Goal: Task Accomplishment & Management: Complete application form

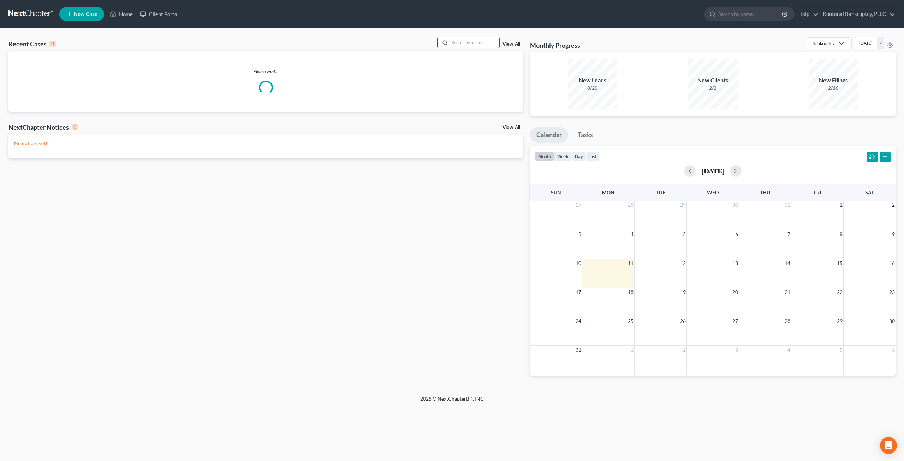
click at [467, 41] on input "search" at bounding box center [474, 42] width 49 height 10
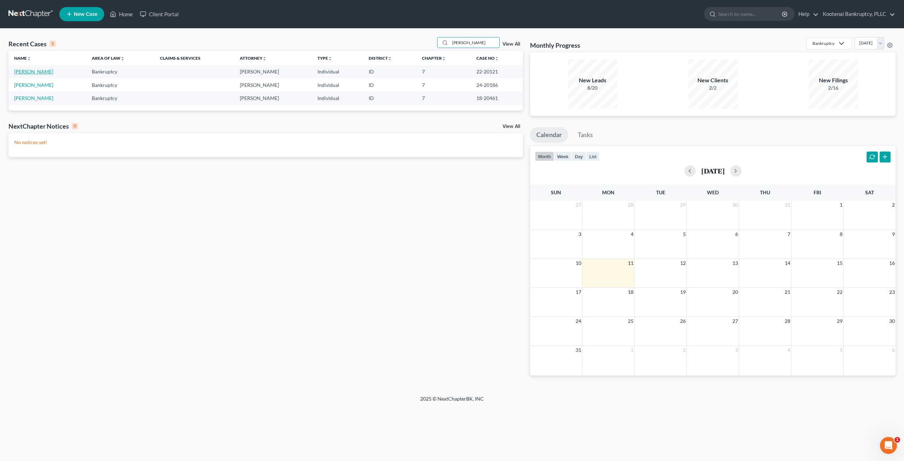
type input "palmer"
click at [41, 70] on link "[PERSON_NAME]" at bounding box center [33, 72] width 39 height 6
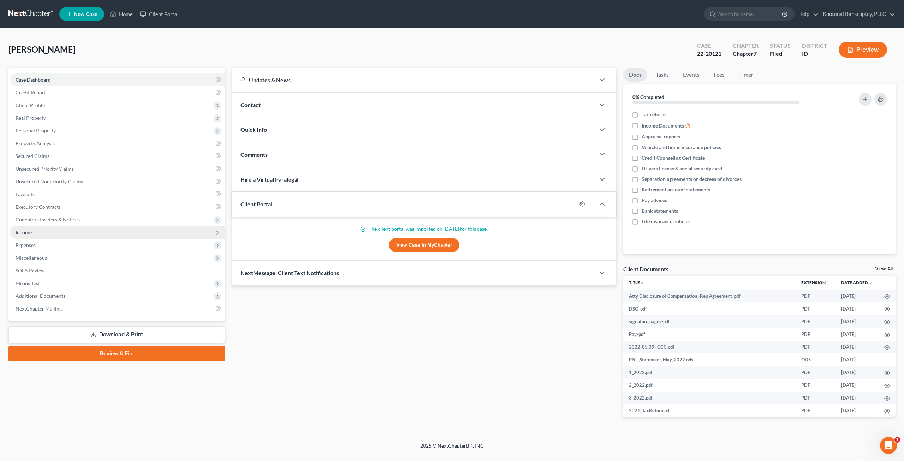
click at [106, 231] on span "Income" at bounding box center [117, 232] width 215 height 13
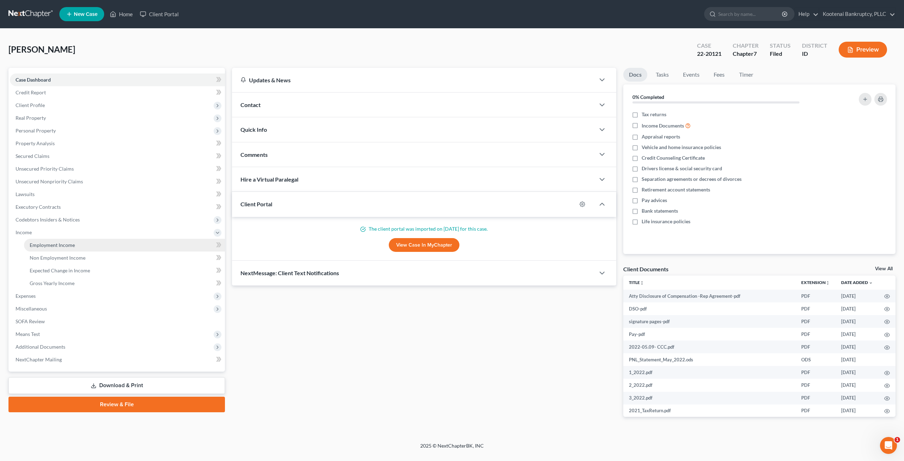
click at [100, 241] on link "Employment Income" at bounding box center [124, 245] width 201 height 13
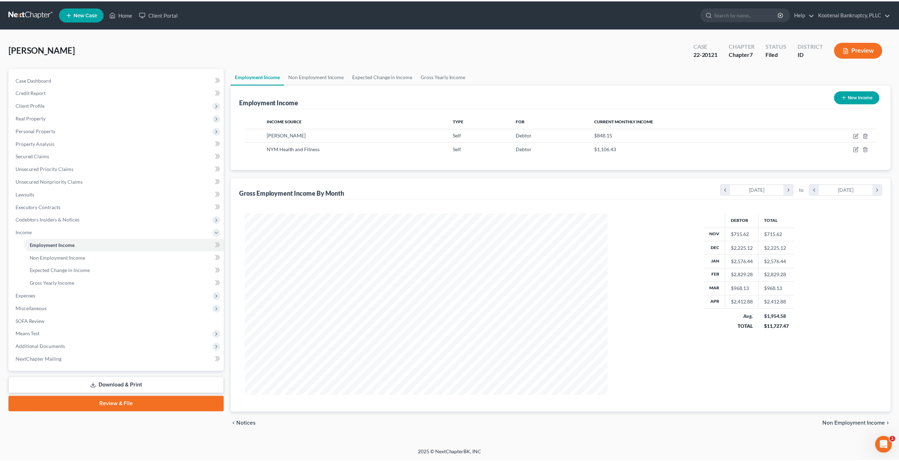
scroll to position [182, 379]
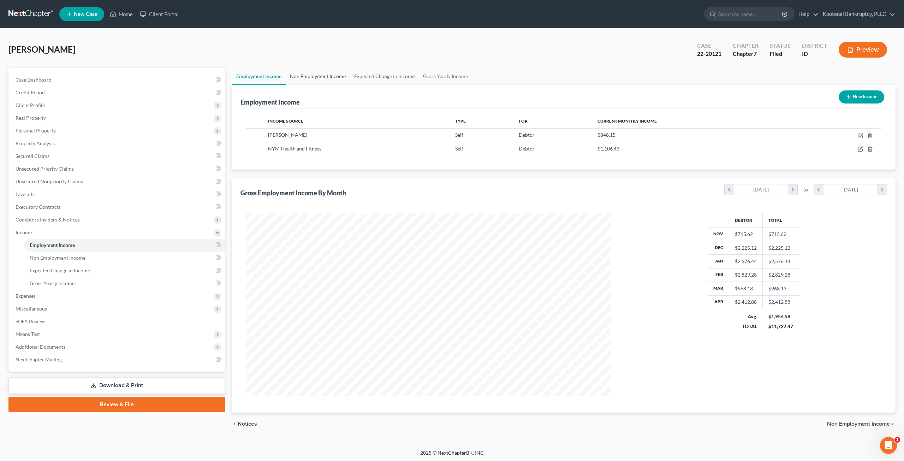
click at [307, 78] on link "Non Employment Income" at bounding box center [318, 76] width 64 height 17
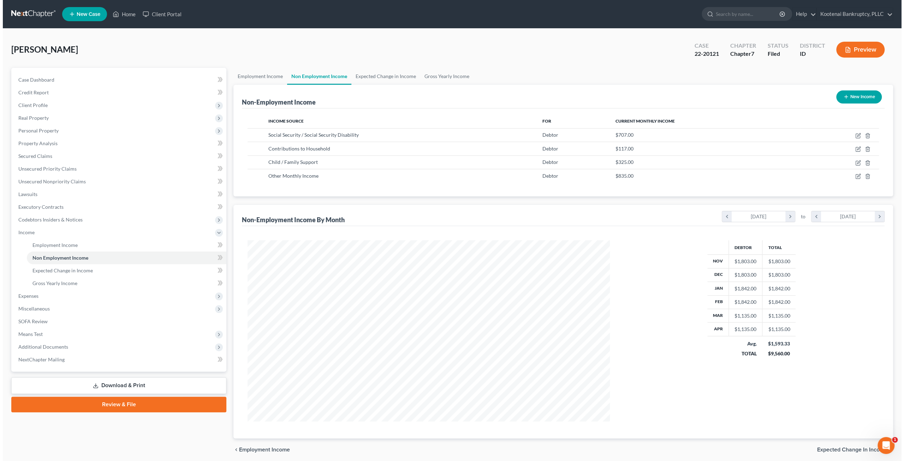
scroll to position [181, 376]
click at [267, 76] on link "Employment Income" at bounding box center [258, 76] width 54 height 17
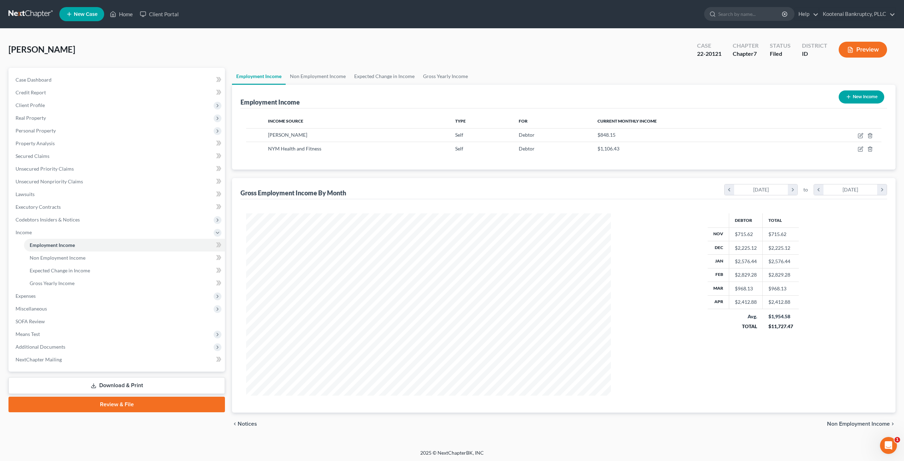
scroll to position [182, 379]
click at [32, 13] on link at bounding box center [30, 14] width 45 height 13
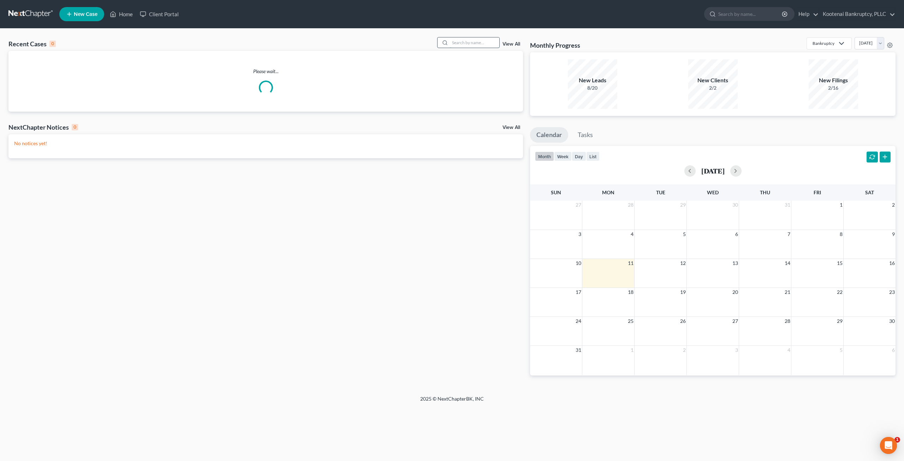
click at [483, 45] on input "search" at bounding box center [474, 42] width 49 height 10
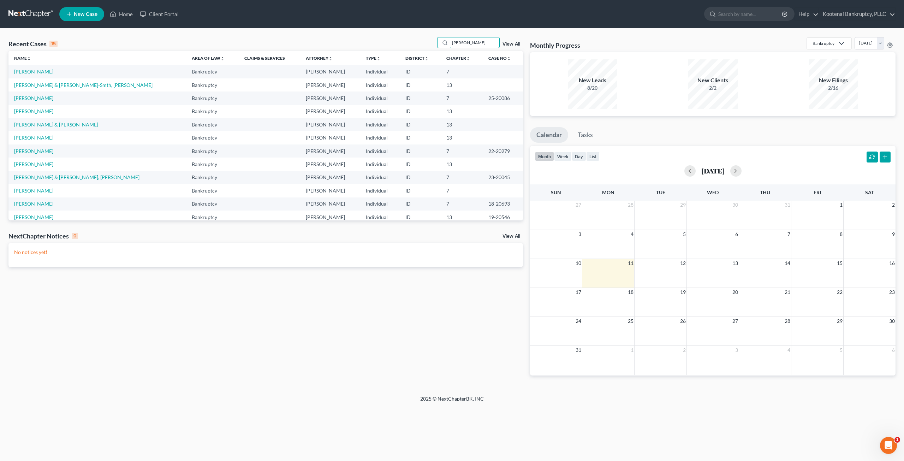
type input "[PERSON_NAME]"
click at [35, 69] on link "[PERSON_NAME]" at bounding box center [33, 72] width 39 height 6
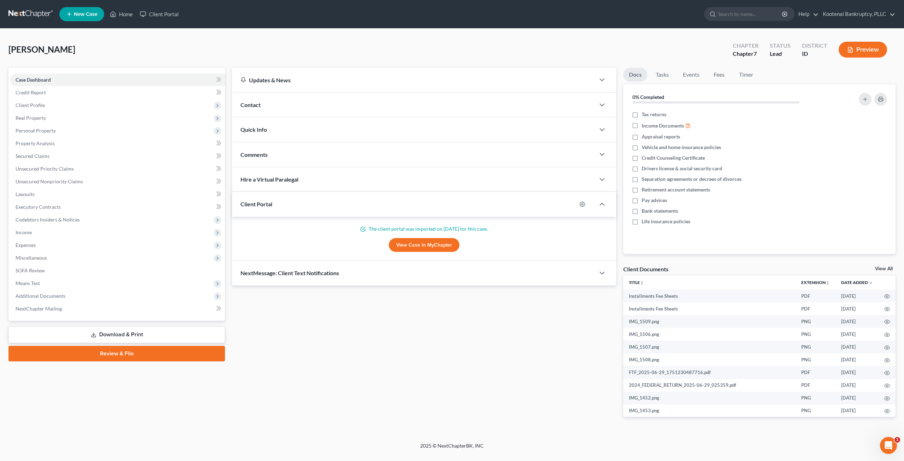
drag, startPoint x: 81, startPoint y: 103, endPoint x: 86, endPoint y: 117, distance: 14.9
click at [81, 103] on span "Client Profile" at bounding box center [117, 105] width 215 height 13
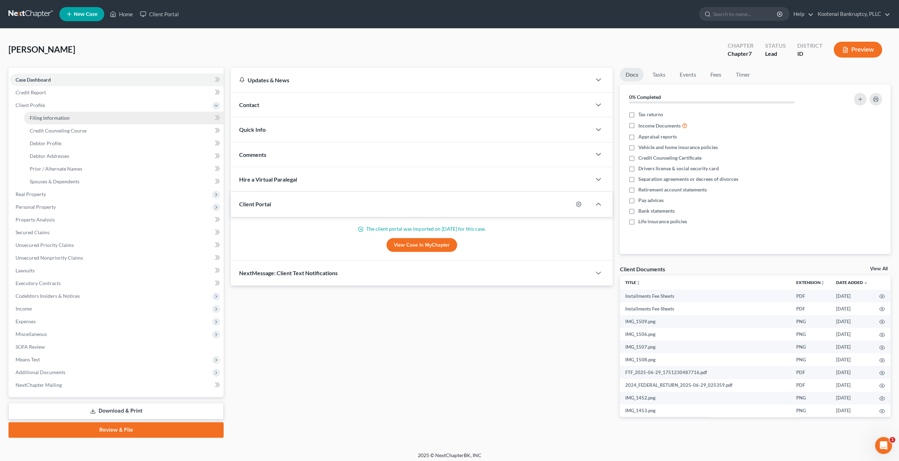
click at [87, 119] on link "Filing Information" at bounding box center [124, 118] width 200 height 13
select select "1"
select select "0"
select select "13"
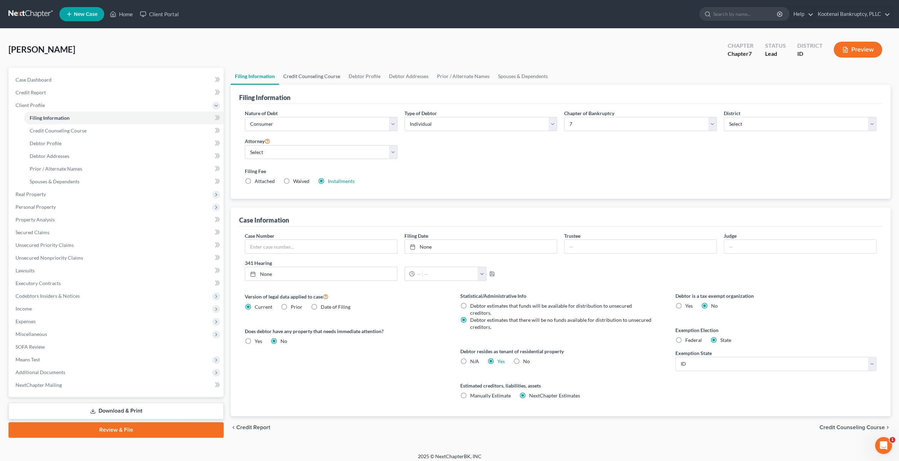
click at [313, 70] on link "Credit Counseling Course" at bounding box center [311, 76] width 65 height 17
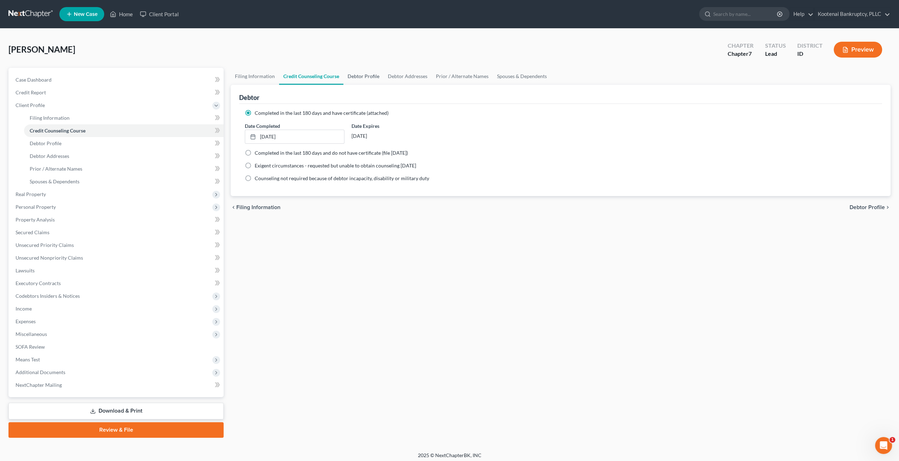
click at [358, 74] on link "Debtor Profile" at bounding box center [363, 76] width 40 height 17
select select "0"
select select "1"
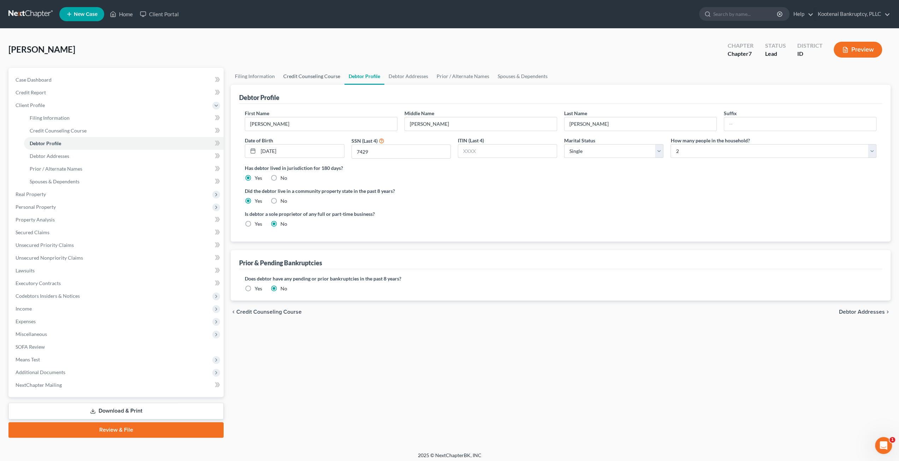
click at [313, 73] on link "Credit Counseling Course" at bounding box center [311, 76] width 65 height 17
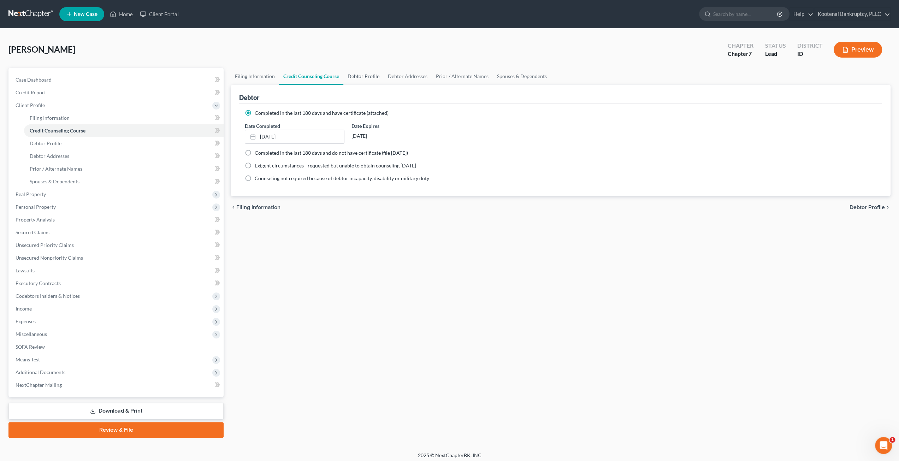
click at [361, 72] on link "Debtor Profile" at bounding box center [363, 76] width 40 height 17
select select "0"
select select "1"
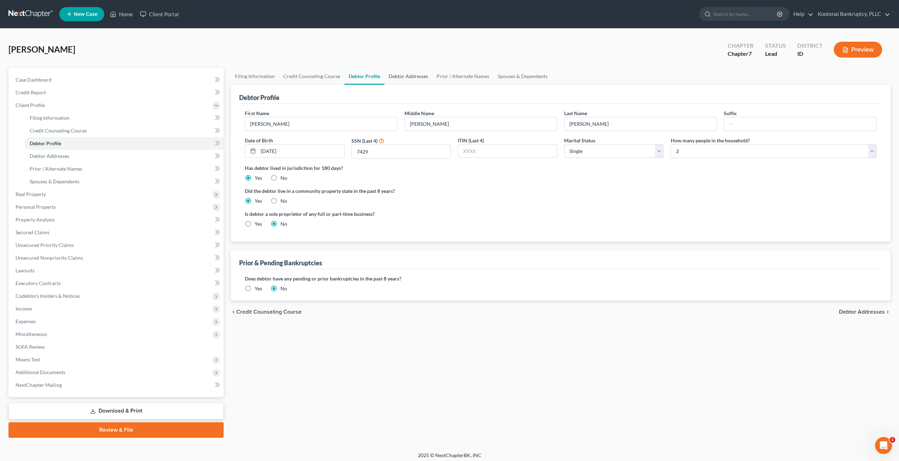
click at [406, 79] on link "Debtor Addresses" at bounding box center [408, 76] width 48 height 17
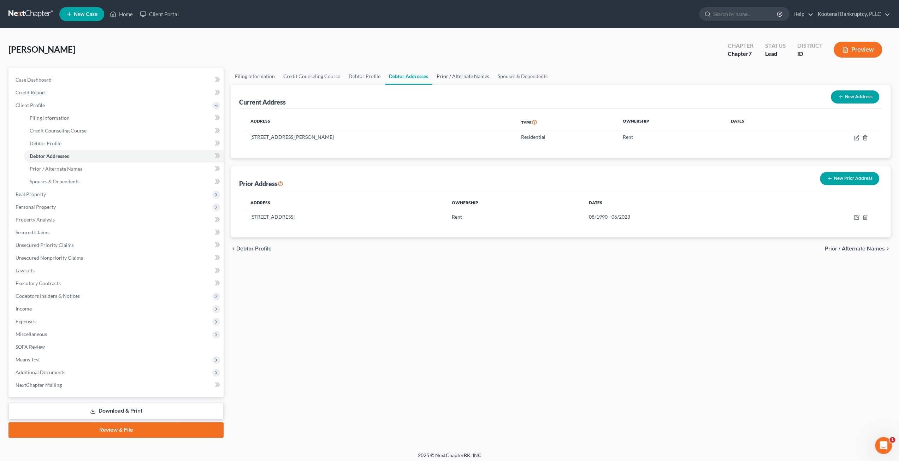
click at [459, 72] on link "Prior / Alternate Names" at bounding box center [462, 76] width 61 height 17
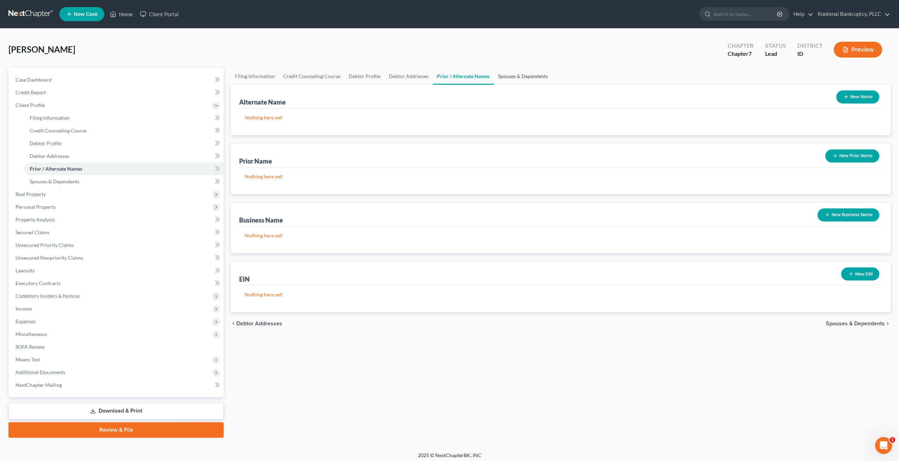
click at [526, 72] on link "Spouses & Dependents" at bounding box center [523, 76] width 58 height 17
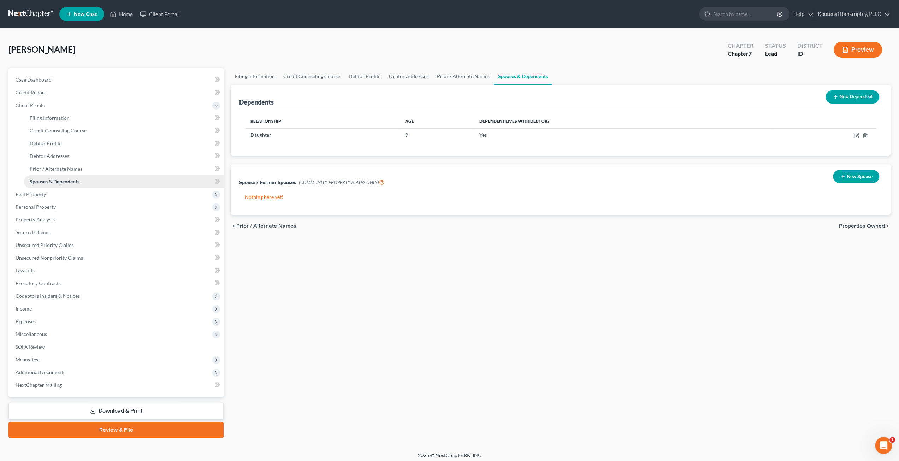
click at [57, 187] on link "Spouses & Dependents" at bounding box center [124, 181] width 200 height 13
click at [62, 194] on span "Real Property" at bounding box center [117, 194] width 214 height 13
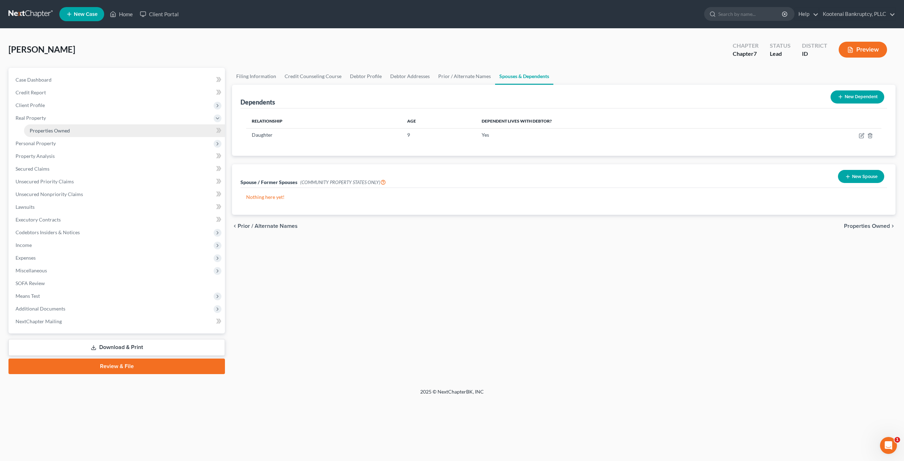
click at [75, 131] on link "Properties Owned" at bounding box center [124, 130] width 201 height 13
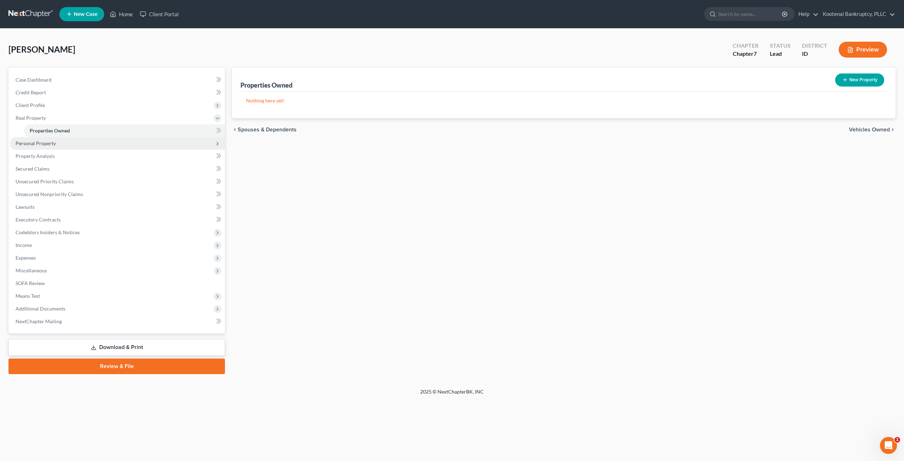
click at [62, 147] on span "Personal Property" at bounding box center [117, 143] width 215 height 13
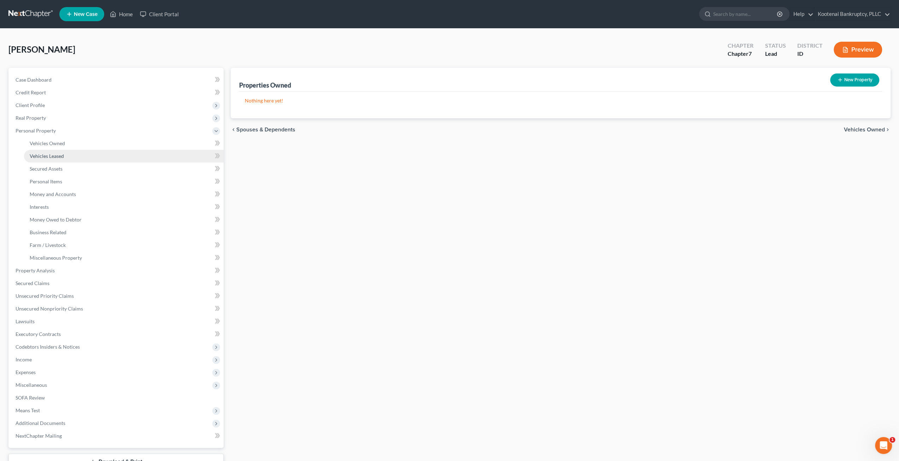
click at [68, 151] on link "Vehicles Leased" at bounding box center [124, 156] width 200 height 13
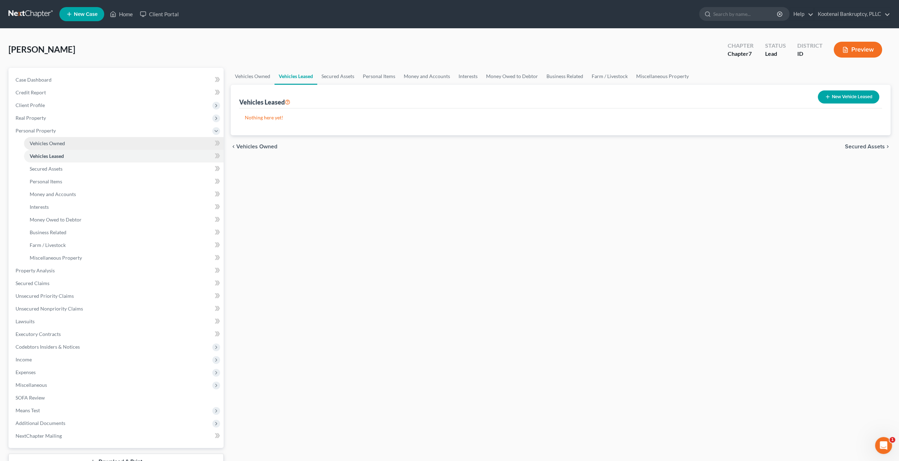
click at [68, 149] on link "Vehicles Owned" at bounding box center [124, 143] width 200 height 13
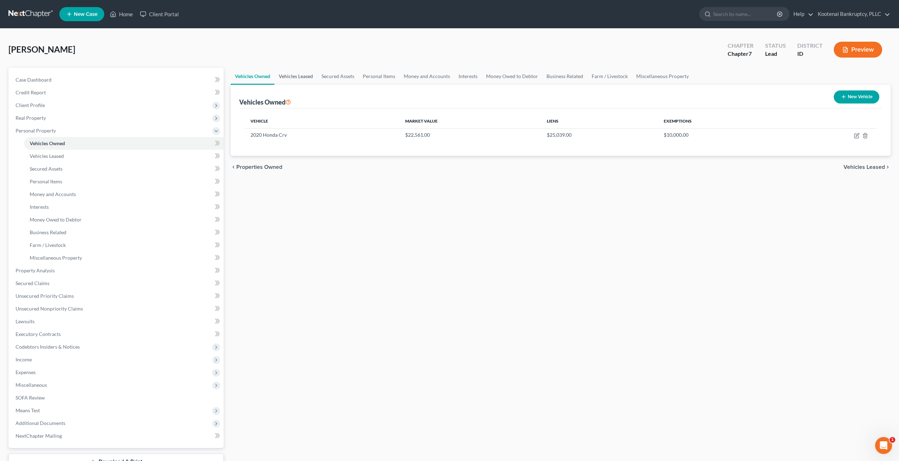
click at [313, 77] on link "Vehicles Leased" at bounding box center [295, 76] width 43 height 17
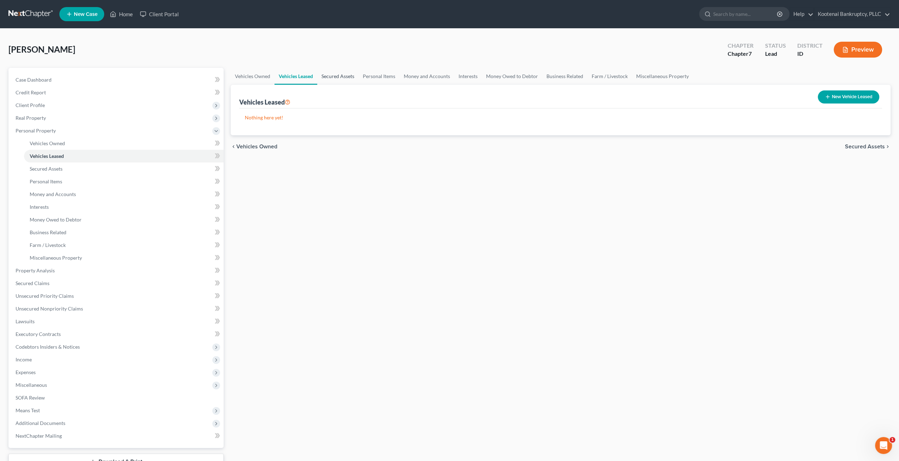
click at [343, 75] on link "Secured Assets" at bounding box center [337, 76] width 41 height 17
click at [381, 72] on link "Personal Items" at bounding box center [379, 76] width 41 height 17
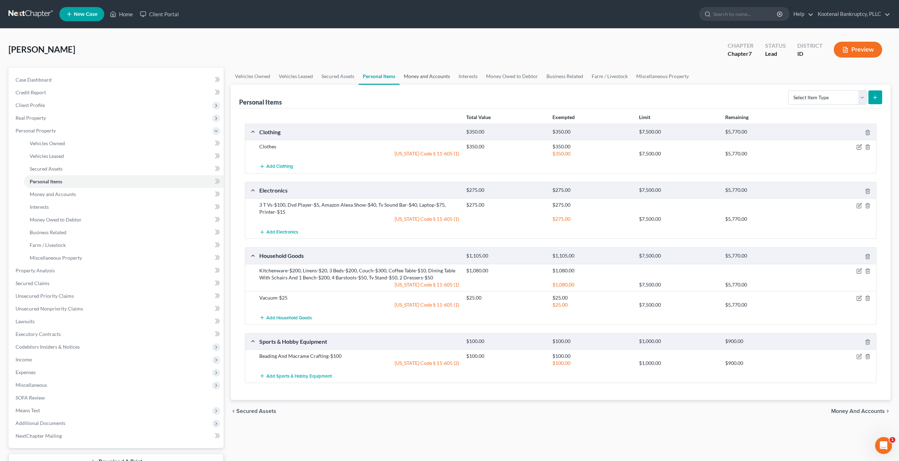
click at [436, 77] on link "Money and Accounts" at bounding box center [426, 76] width 55 height 17
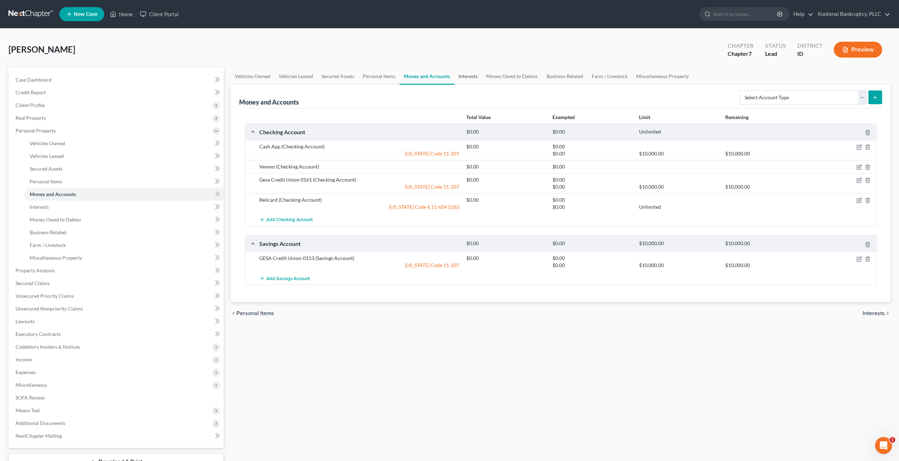
click at [474, 76] on link "Interests" at bounding box center [468, 76] width 28 height 17
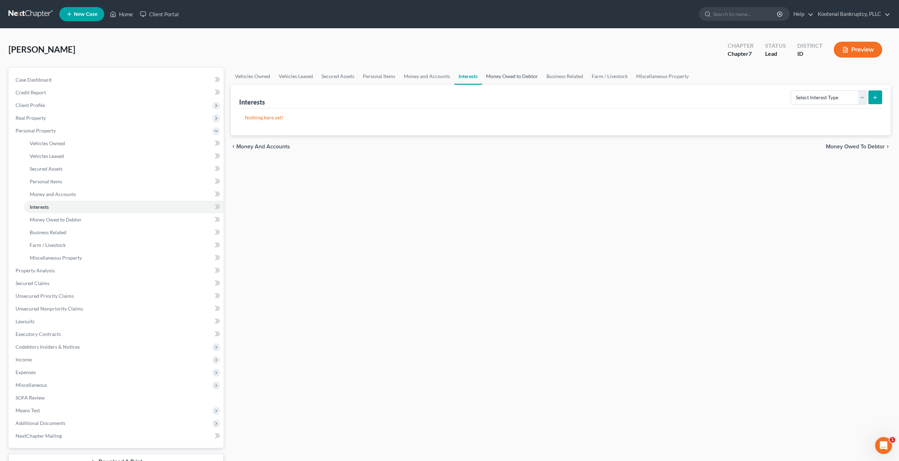
click at [516, 79] on link "Money Owed to Debtor" at bounding box center [512, 76] width 60 height 17
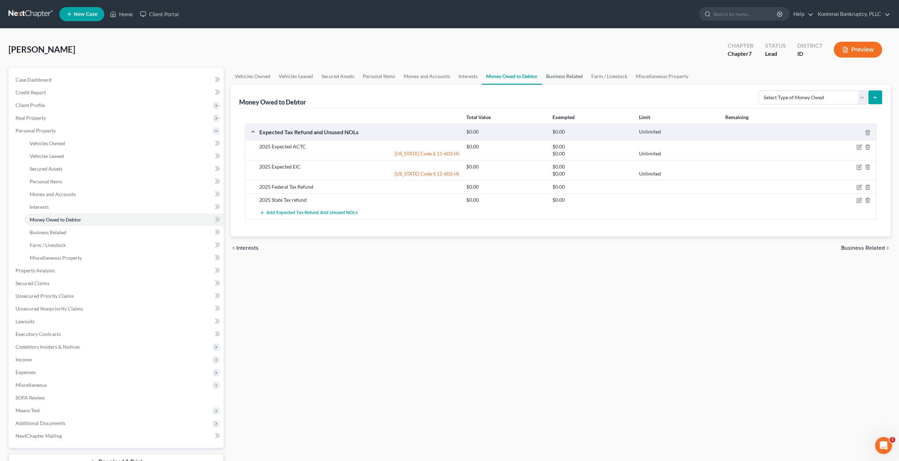
click at [558, 77] on link "Business Related" at bounding box center [564, 76] width 45 height 17
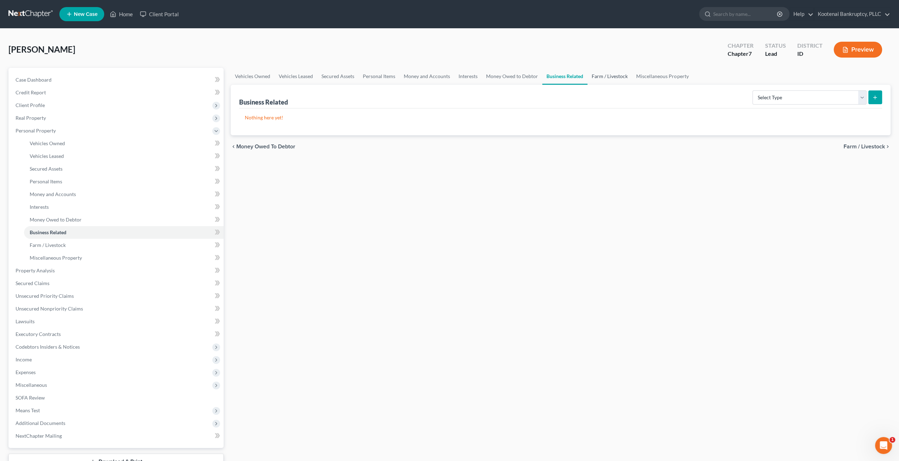
click at [606, 78] on link "Farm / Livestock" at bounding box center [609, 76] width 44 height 17
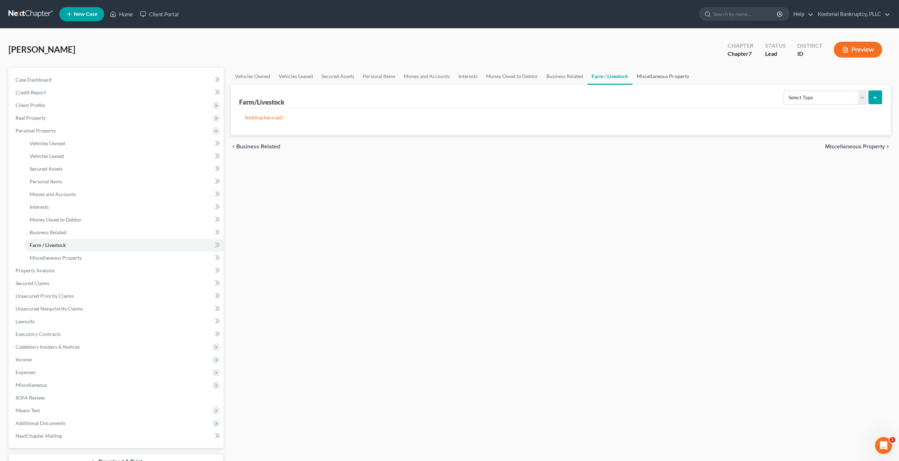
click at [651, 78] on link "Miscellaneous Property" at bounding box center [662, 76] width 61 height 17
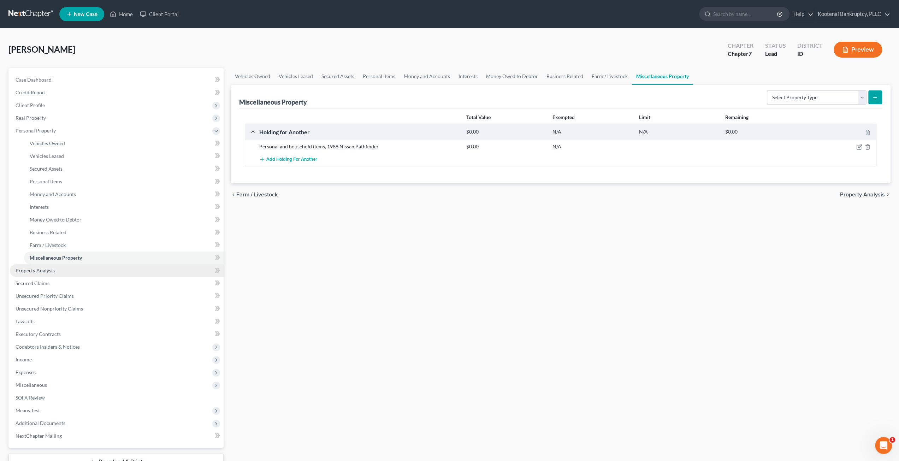
click at [31, 271] on span "Property Analysis" at bounding box center [35, 270] width 39 height 6
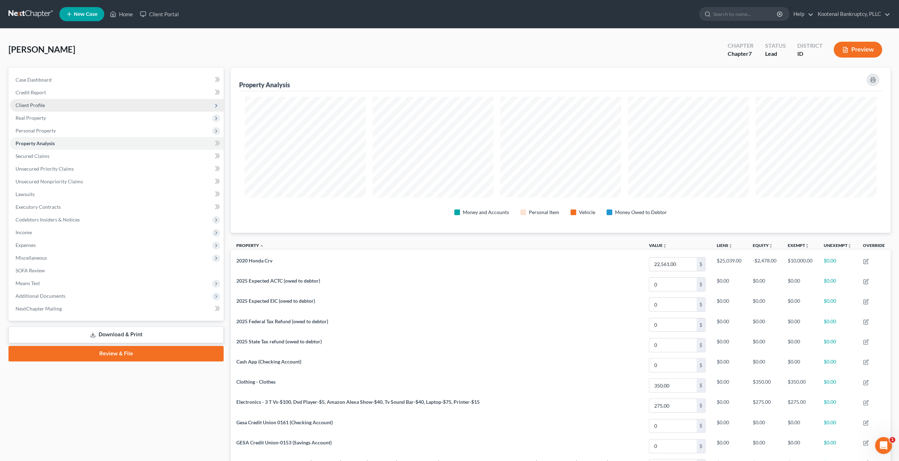
click at [54, 105] on span "Client Profile" at bounding box center [117, 105] width 214 height 13
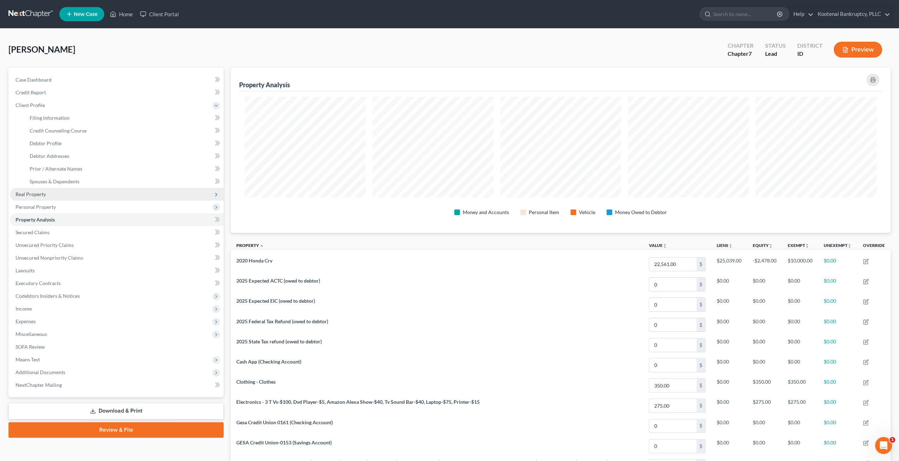
click at [71, 197] on span "Real Property" at bounding box center [117, 194] width 214 height 13
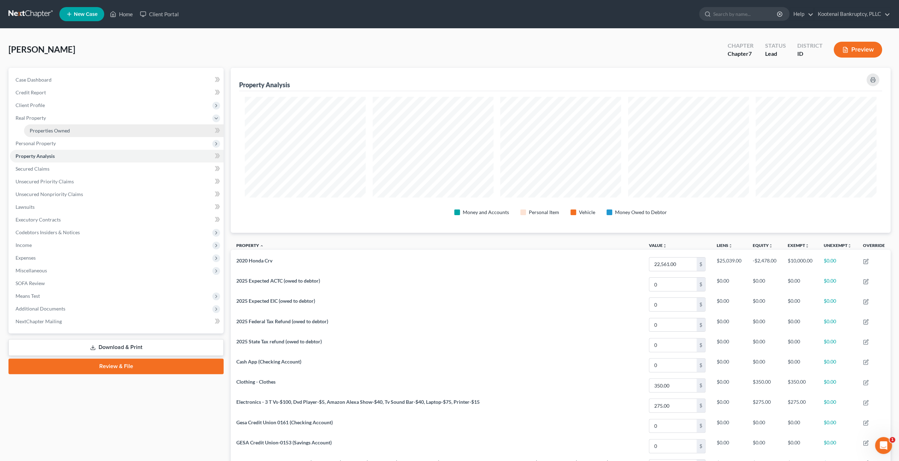
click at [78, 134] on link "Properties Owned" at bounding box center [124, 130] width 200 height 13
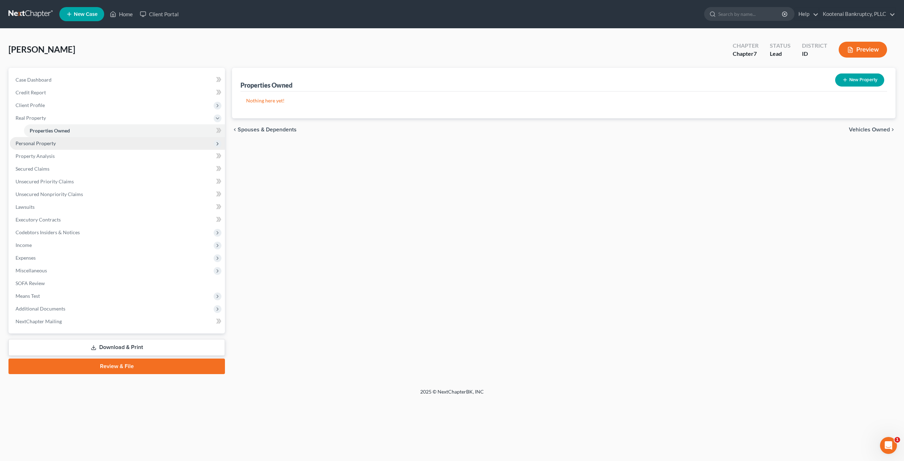
click at [82, 144] on span "Personal Property" at bounding box center [117, 143] width 215 height 13
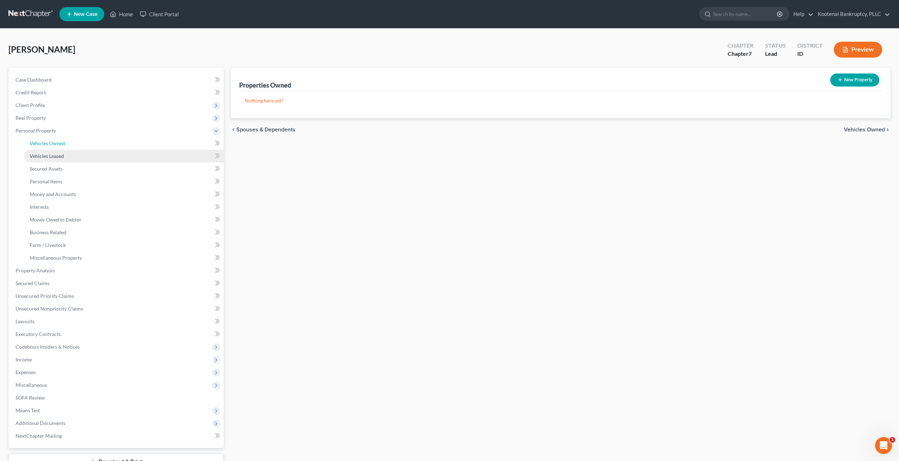
click at [84, 154] on ul "Vehicles Owned Vehicles Leased Machinery and Vehicles Office Related" at bounding box center [117, 200] width 214 height 127
click at [89, 152] on link "Vehicles Leased" at bounding box center [124, 156] width 200 height 13
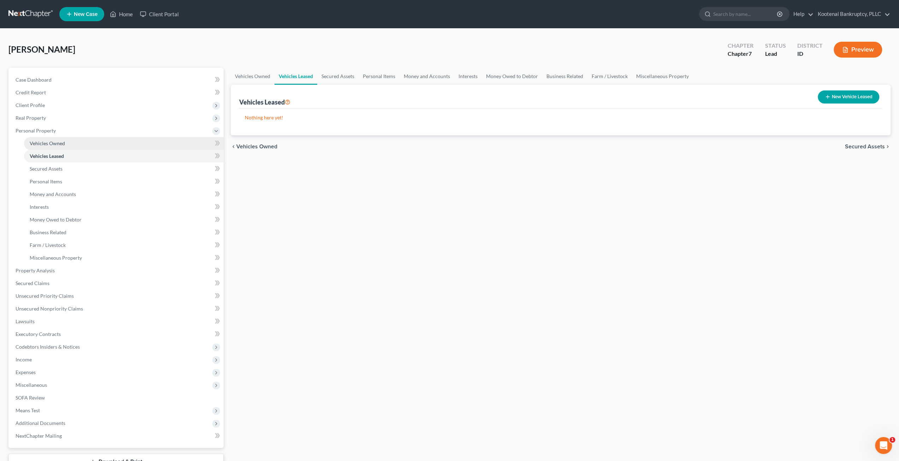
click at [91, 142] on link "Vehicles Owned" at bounding box center [124, 143] width 200 height 13
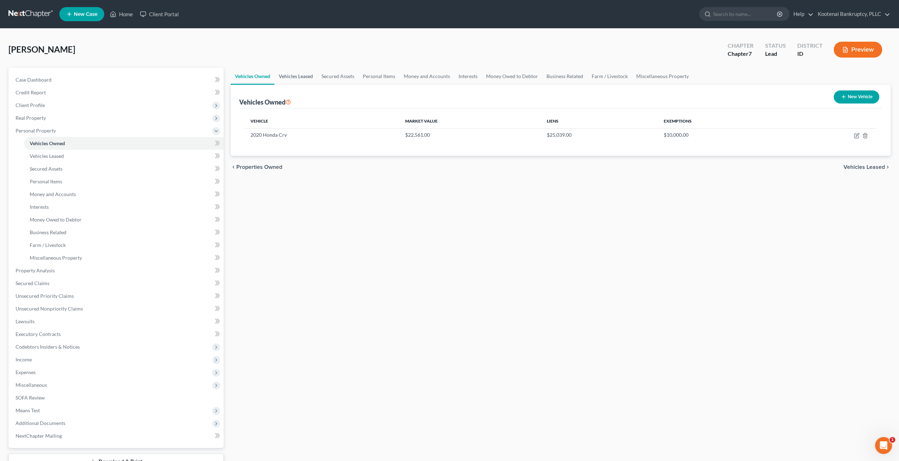
click at [299, 74] on link "Vehicles Leased" at bounding box center [295, 76] width 43 height 17
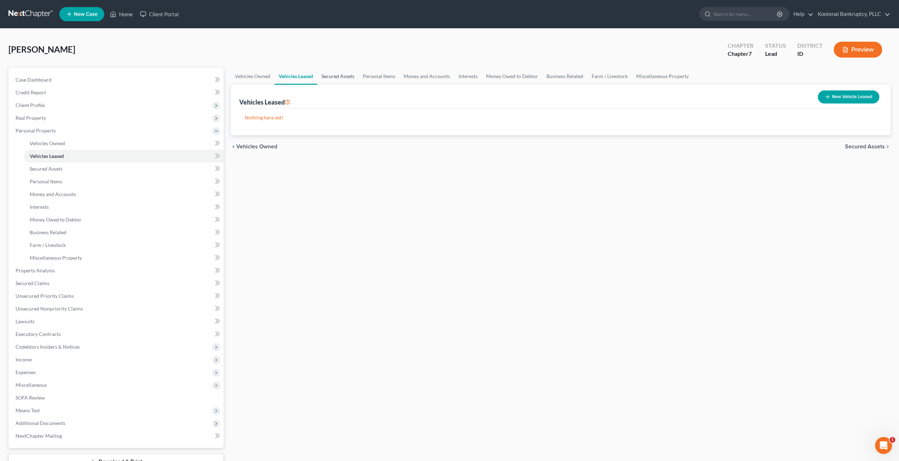
click at [326, 76] on link "Secured Assets" at bounding box center [337, 76] width 41 height 17
click at [375, 79] on link "Personal Items" at bounding box center [379, 76] width 41 height 17
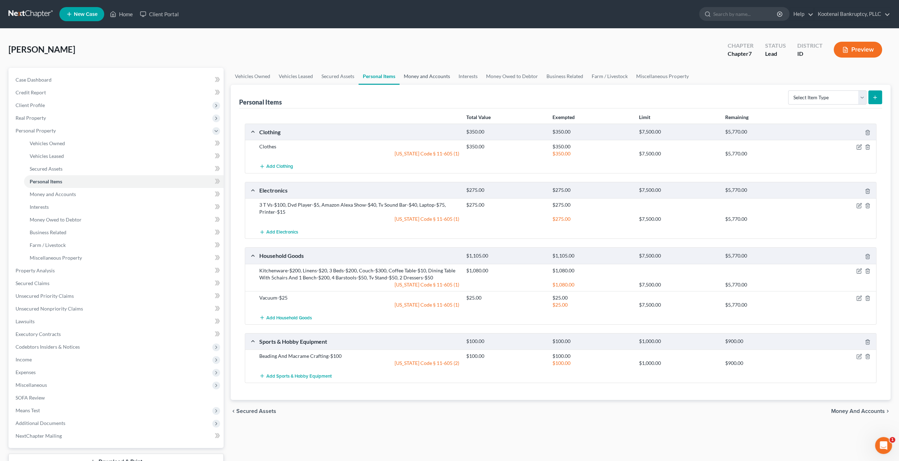
click at [426, 75] on link "Money and Accounts" at bounding box center [426, 76] width 55 height 17
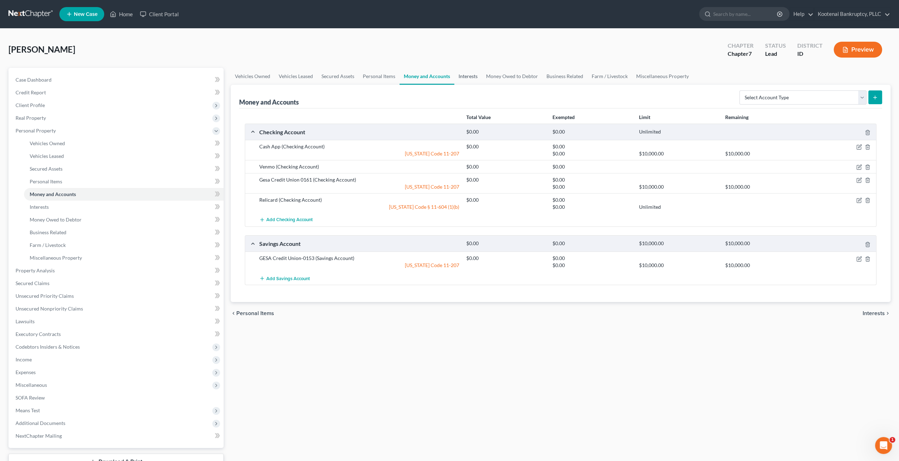
click at [460, 78] on link "Interests" at bounding box center [468, 76] width 28 height 17
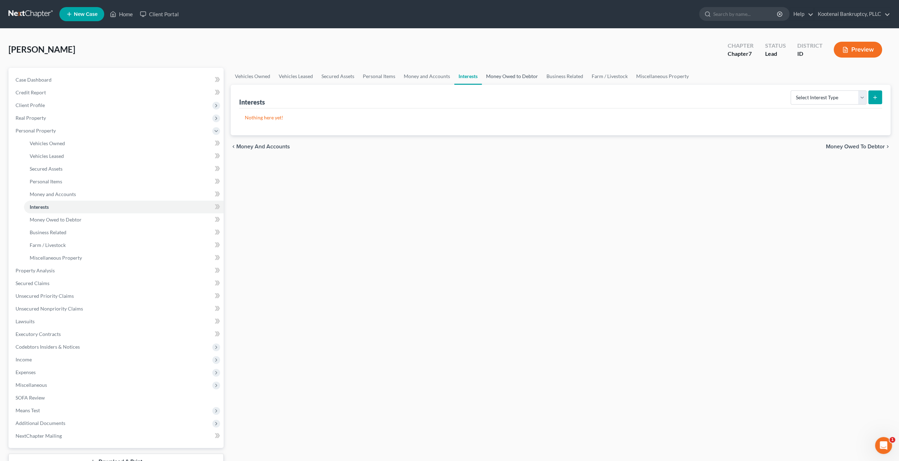
click at [513, 82] on link "Money Owed to Debtor" at bounding box center [512, 76] width 60 height 17
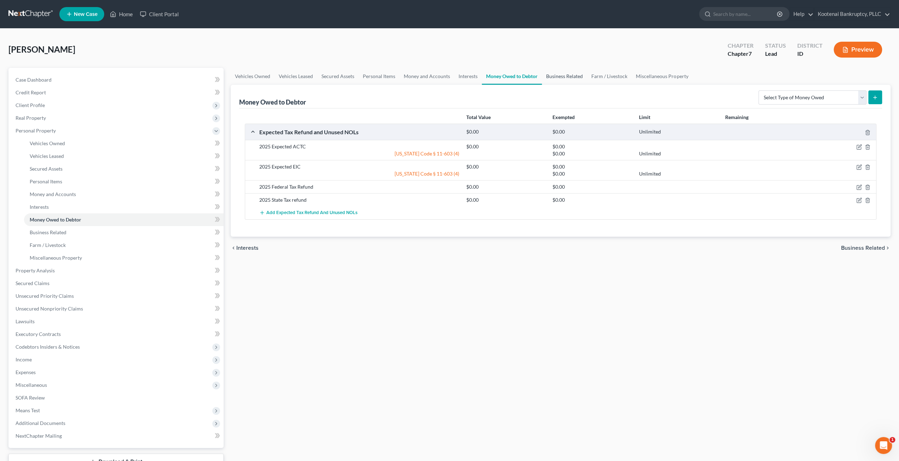
click at [560, 76] on link "Business Related" at bounding box center [564, 76] width 45 height 17
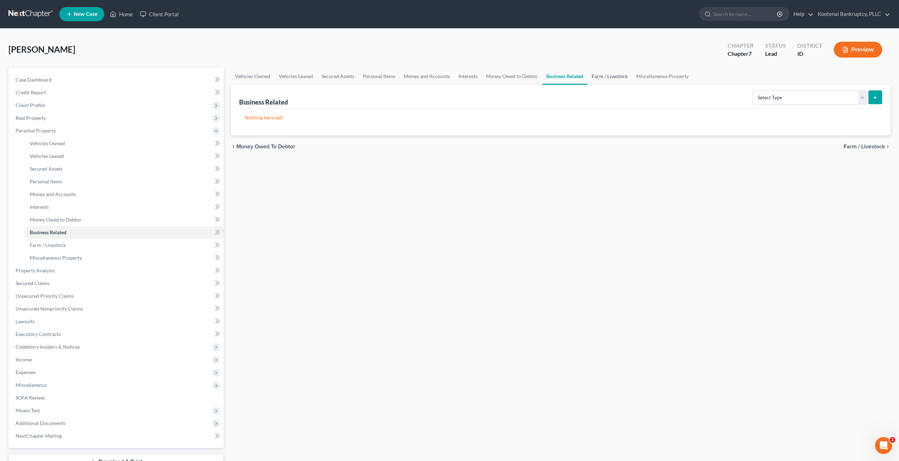
click at [597, 76] on link "Farm / Livestock" at bounding box center [609, 76] width 44 height 17
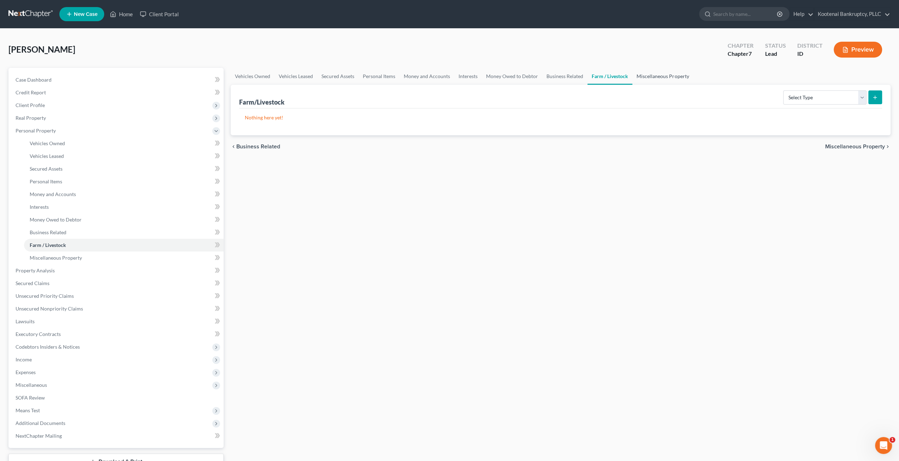
click at [643, 76] on link "Miscellaneous Property" at bounding box center [662, 76] width 61 height 17
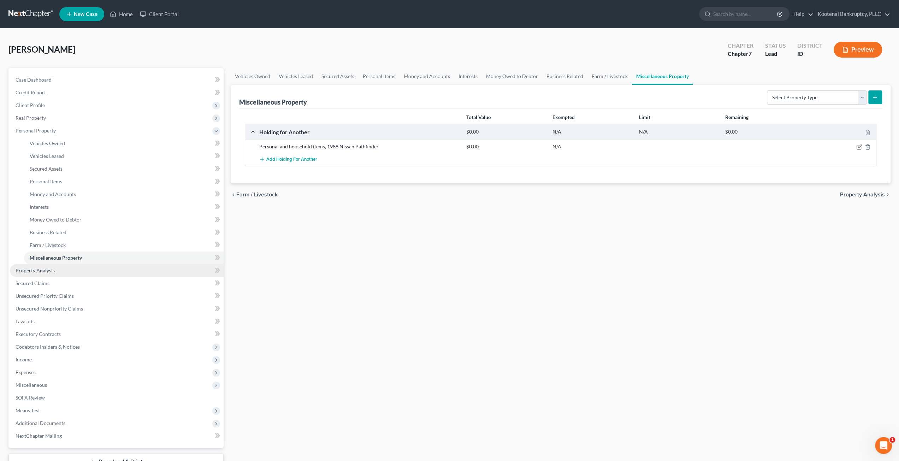
click at [41, 269] on span "Property Analysis" at bounding box center [35, 270] width 39 height 6
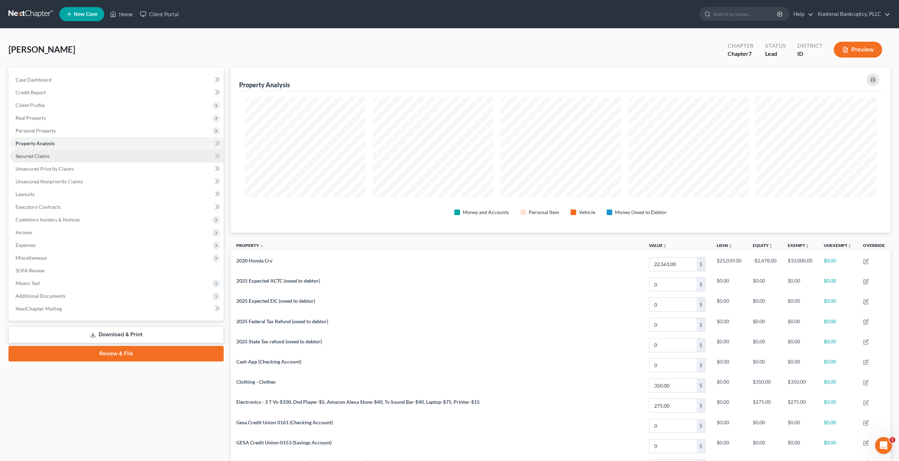
click at [73, 156] on link "Secured Claims" at bounding box center [117, 156] width 214 height 13
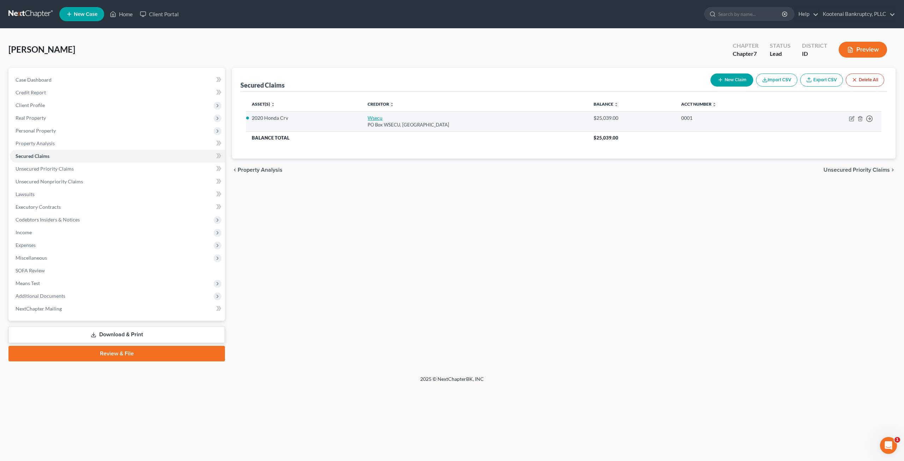
click at [372, 116] on link "Wsecu" at bounding box center [375, 118] width 15 height 6
select select "50"
select select "4"
select select "0"
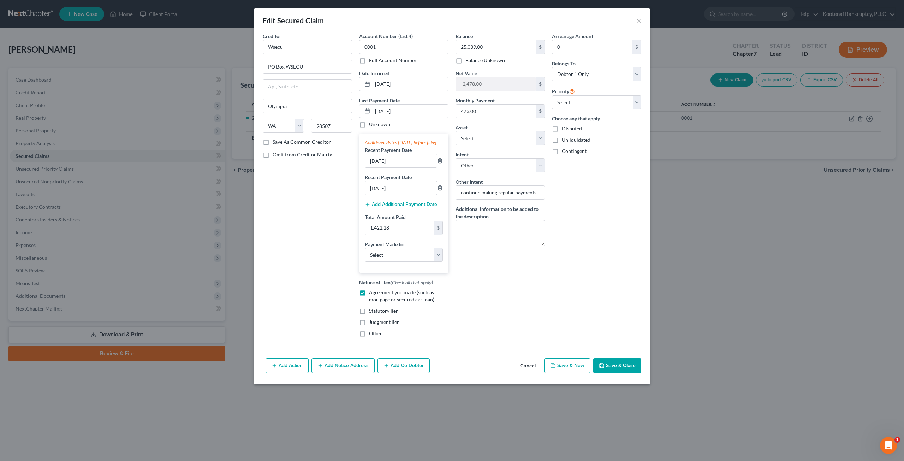
click at [528, 373] on button "Cancel" at bounding box center [527, 366] width 27 height 14
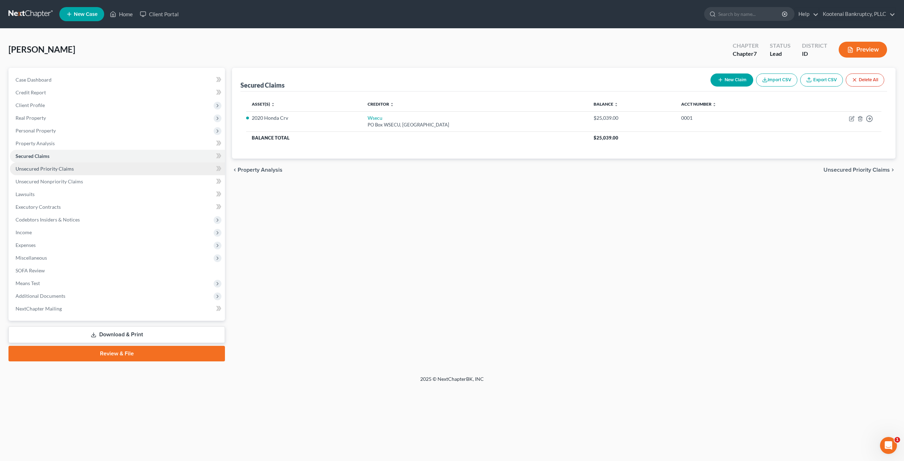
click at [81, 166] on link "Unsecured Priority Claims" at bounding box center [117, 168] width 215 height 13
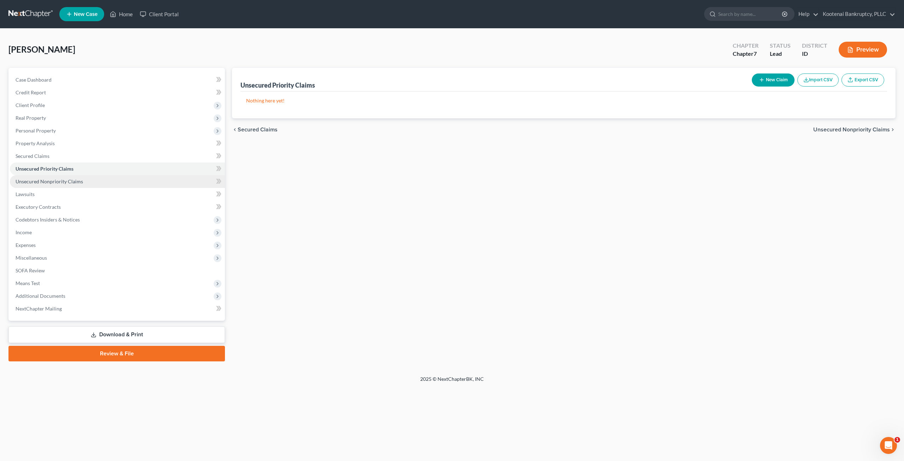
click at [86, 181] on link "Unsecured Nonpriority Claims" at bounding box center [117, 181] width 215 height 13
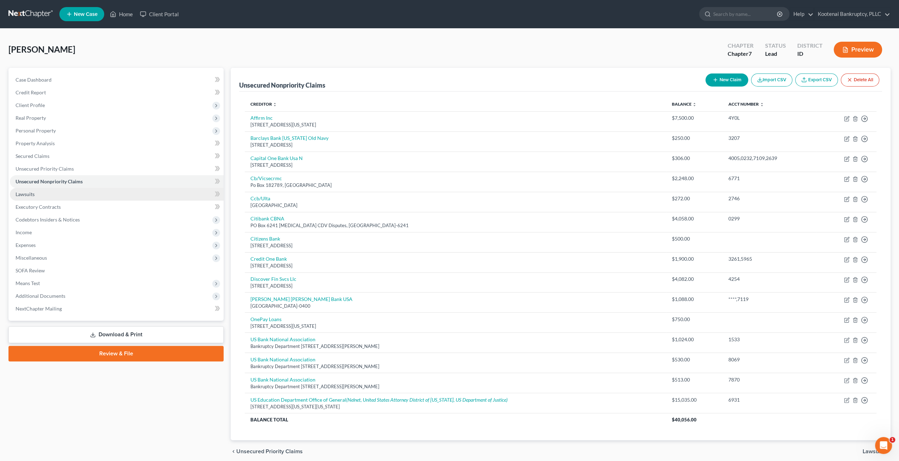
click at [61, 190] on link "Lawsuits" at bounding box center [117, 194] width 214 height 13
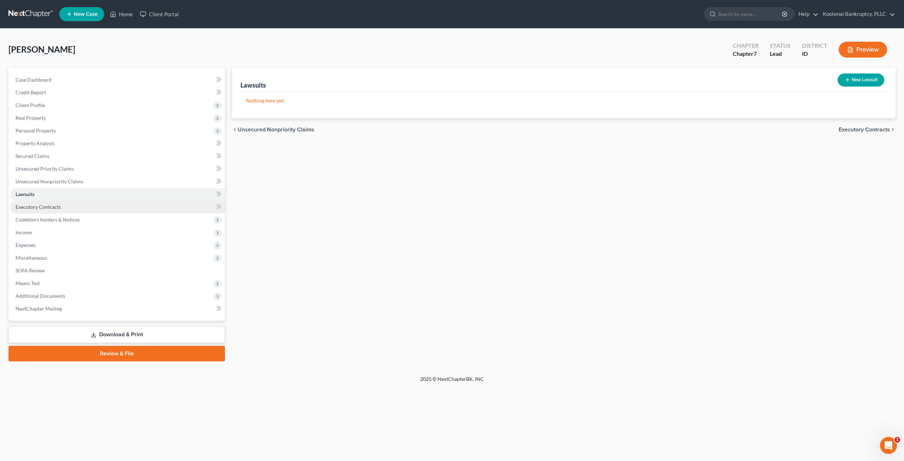
click at [107, 210] on link "Executory Contracts" at bounding box center [117, 207] width 215 height 13
click at [127, 220] on span "Codebtors Insiders & Notices" at bounding box center [117, 219] width 215 height 13
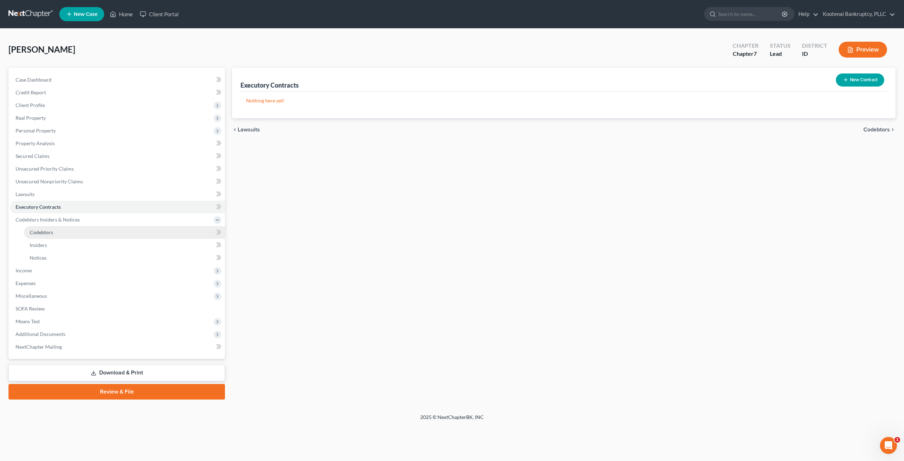
click at [108, 231] on link "Codebtors" at bounding box center [124, 232] width 201 height 13
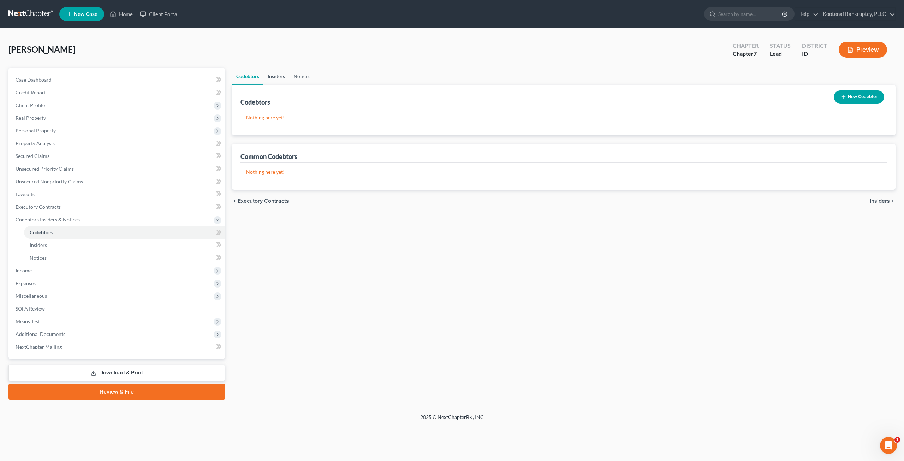
click at [272, 80] on link "Insiders" at bounding box center [276, 76] width 26 height 17
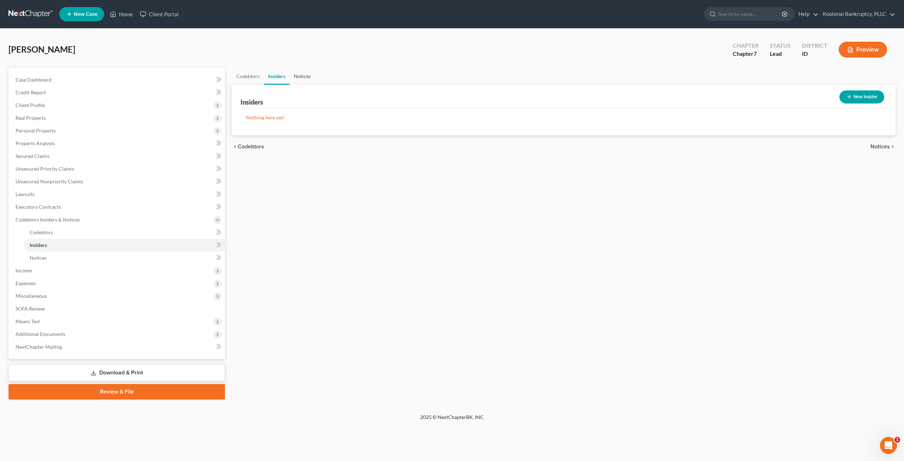
click at [295, 76] on link "Notices" at bounding box center [302, 76] width 25 height 17
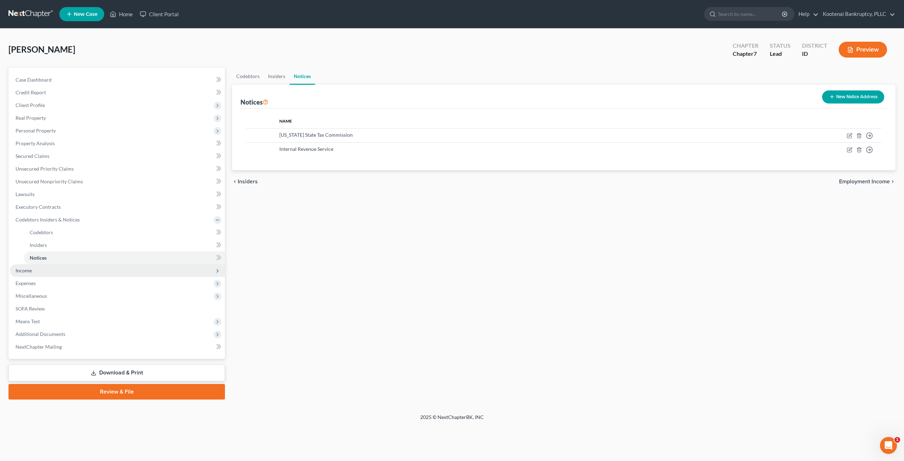
drag, startPoint x: 42, startPoint y: 270, endPoint x: 50, endPoint y: 272, distance: 7.6
click at [42, 270] on span "Income" at bounding box center [117, 270] width 215 height 13
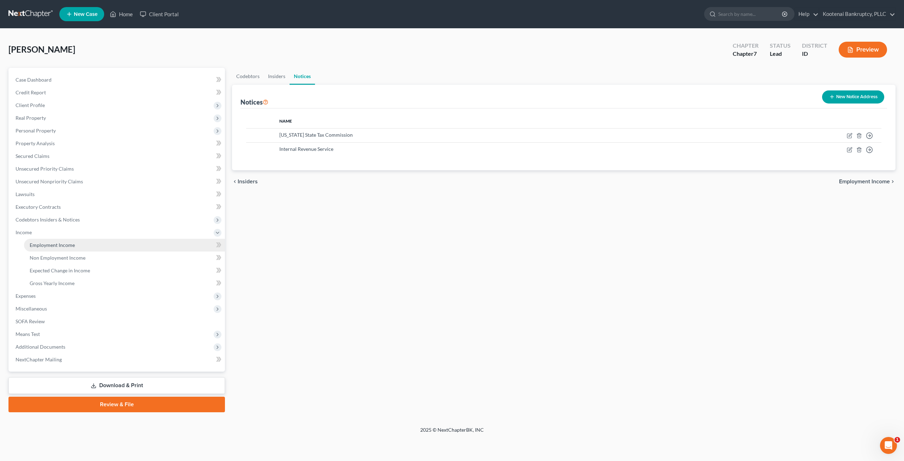
click at [76, 245] on link "Employment Income" at bounding box center [124, 245] width 201 height 13
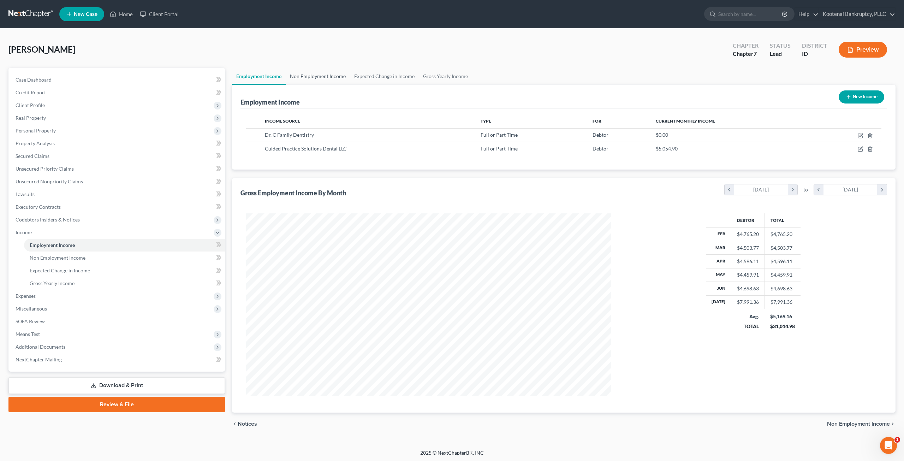
scroll to position [182, 379]
click at [315, 73] on link "Non Employment Income" at bounding box center [318, 76] width 64 height 17
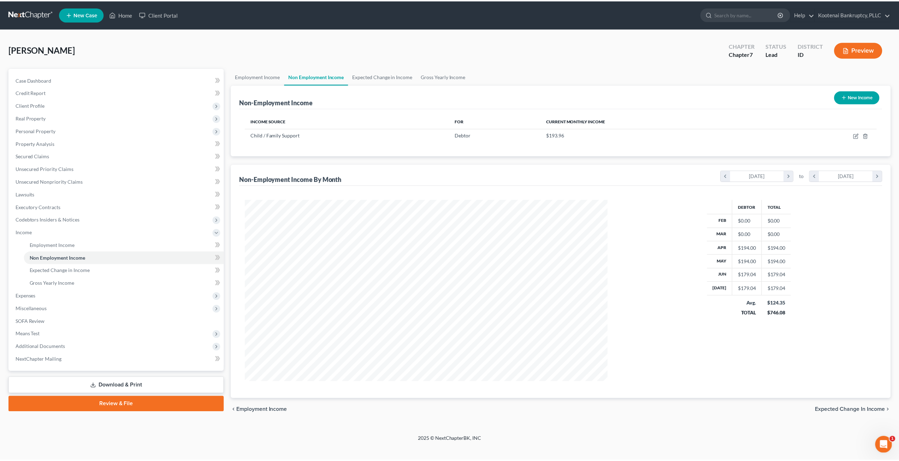
scroll to position [182, 379]
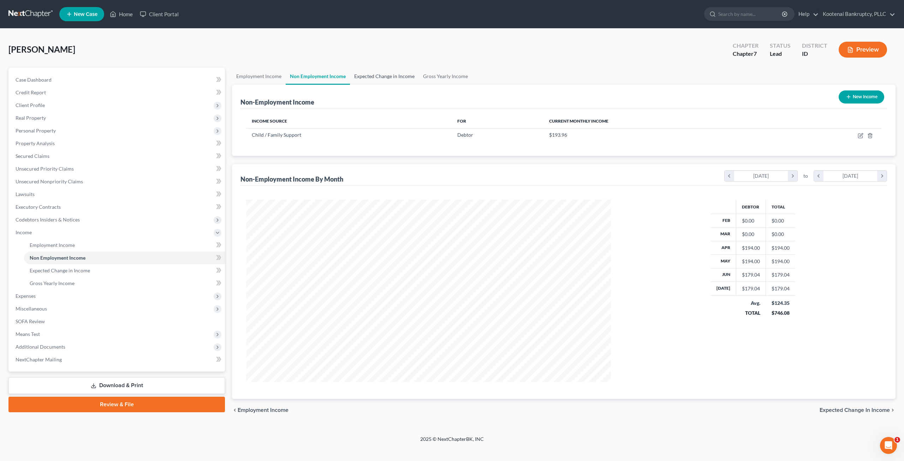
drag, startPoint x: 367, startPoint y: 81, endPoint x: 380, endPoint y: 78, distance: 13.3
click at [367, 81] on link "Expected Change in Income" at bounding box center [384, 76] width 69 height 17
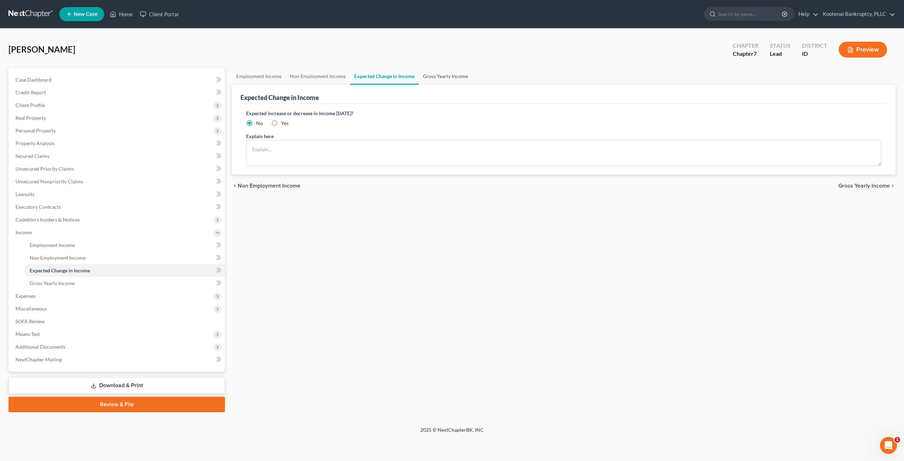
click at [436, 73] on link "Gross Yearly Income" at bounding box center [445, 76] width 53 height 17
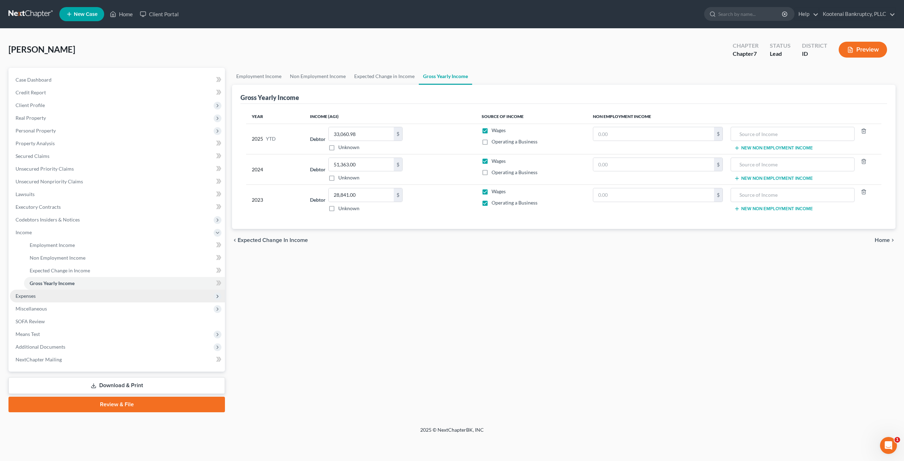
click at [36, 298] on span "Expenses" at bounding box center [26, 296] width 20 height 6
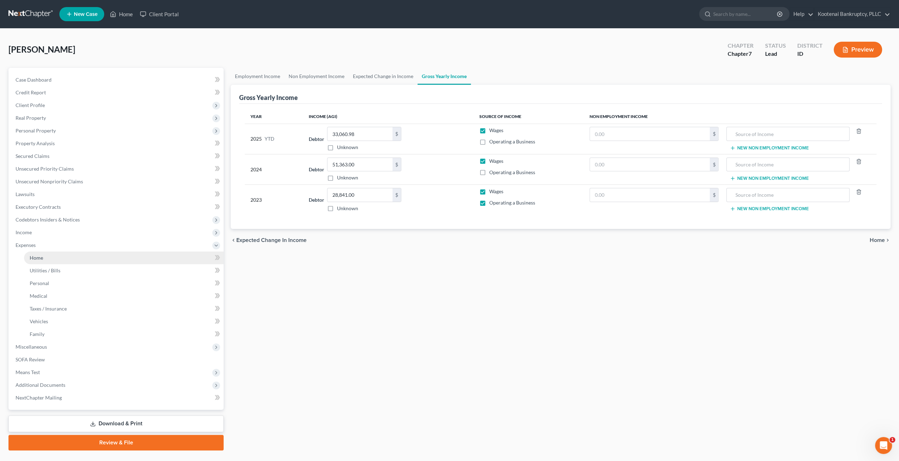
click at [56, 258] on link "Home" at bounding box center [124, 257] width 200 height 13
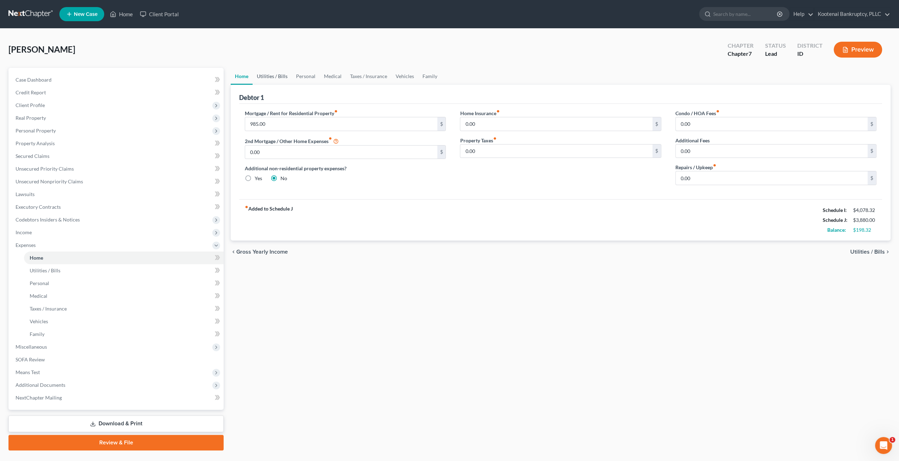
click at [273, 79] on link "Utilities / Bills" at bounding box center [271, 76] width 39 height 17
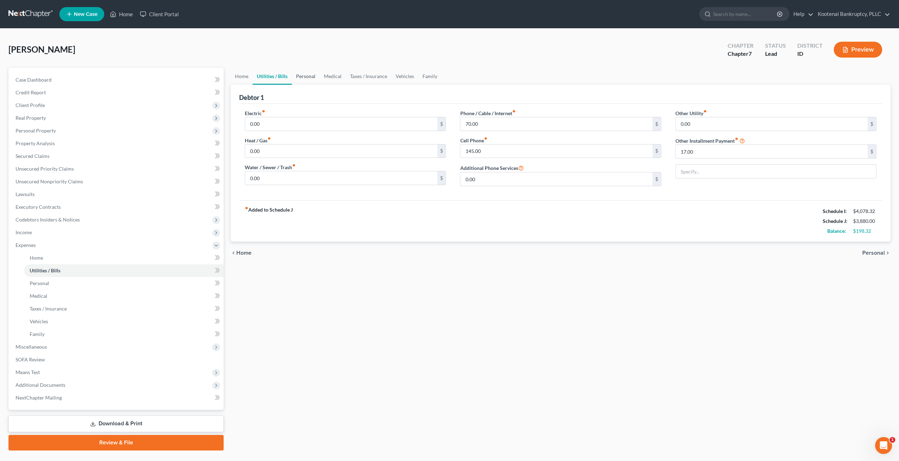
click at [307, 78] on link "Personal" at bounding box center [306, 76] width 28 height 17
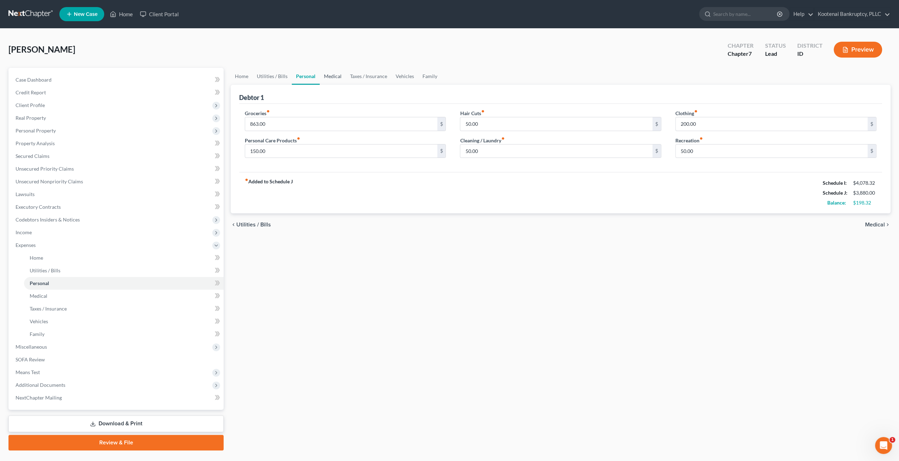
click at [329, 76] on link "Medical" at bounding box center [333, 76] width 26 height 17
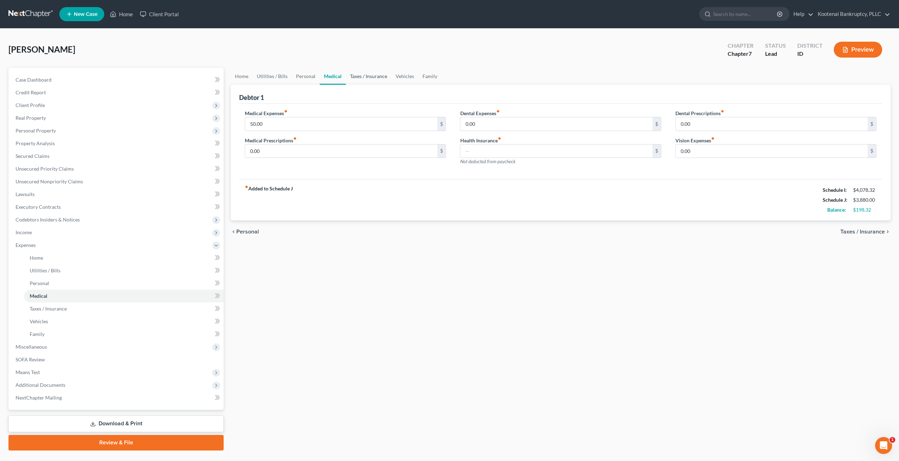
click at [380, 77] on link "Taxes / Insurance" at bounding box center [369, 76] width 46 height 17
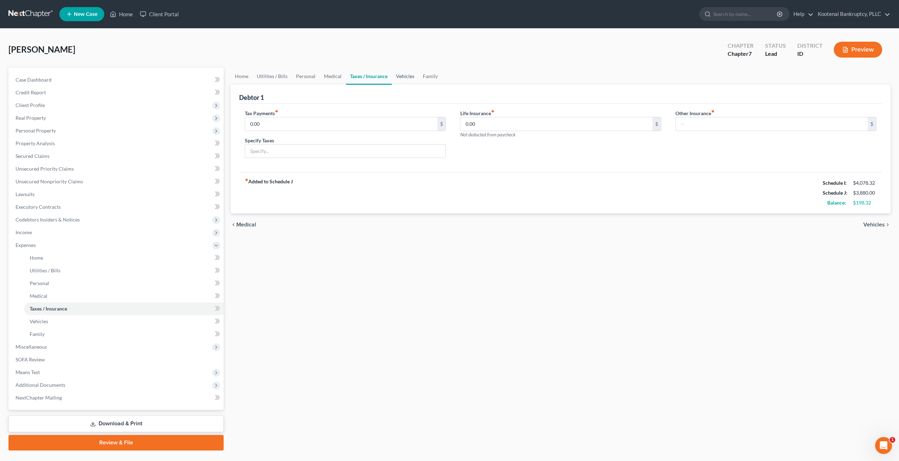
click at [403, 78] on link "Vehicles" at bounding box center [405, 76] width 27 height 17
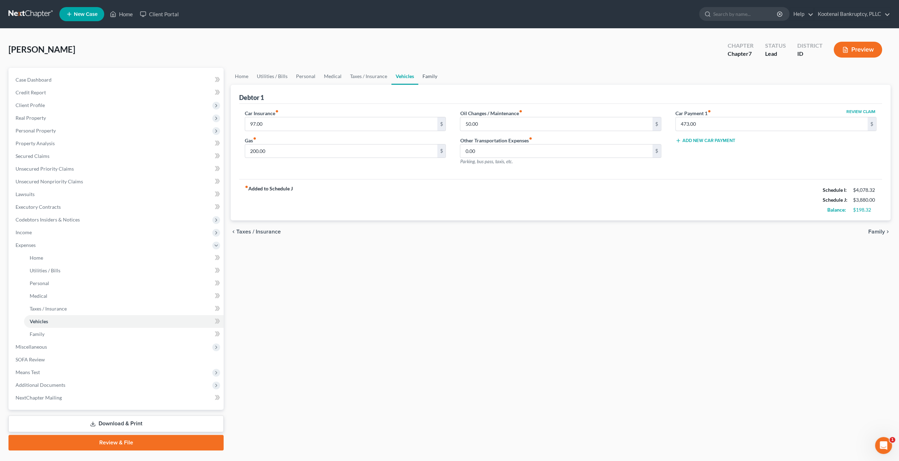
click at [428, 76] on link "Family" at bounding box center [429, 76] width 23 height 17
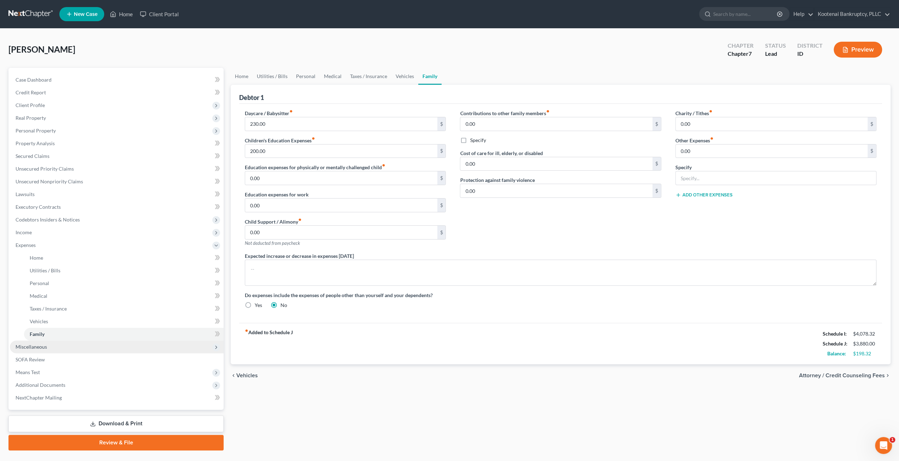
click at [50, 349] on span "Miscellaneous" at bounding box center [117, 346] width 214 height 13
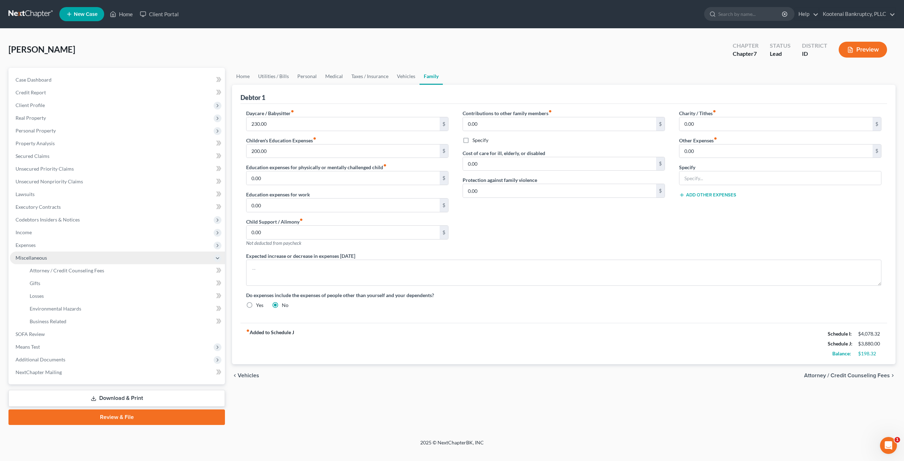
click at [88, 262] on span "Miscellaneous" at bounding box center [117, 257] width 215 height 13
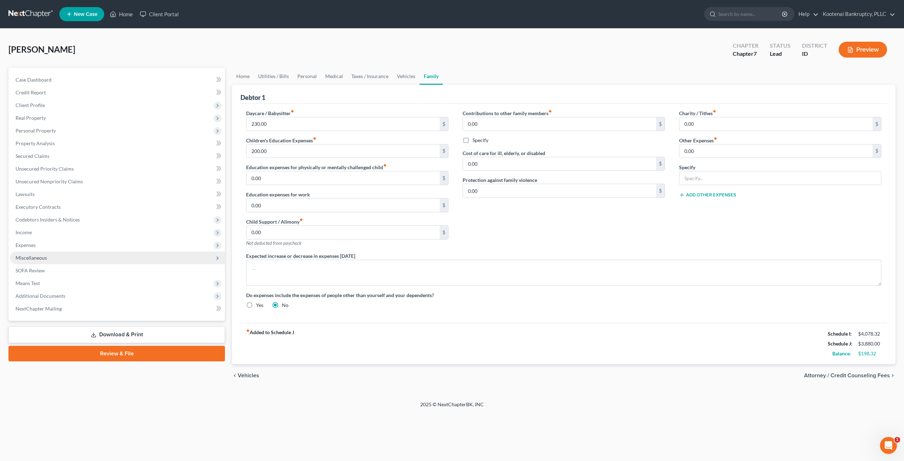
click at [95, 262] on span "Miscellaneous" at bounding box center [117, 257] width 215 height 13
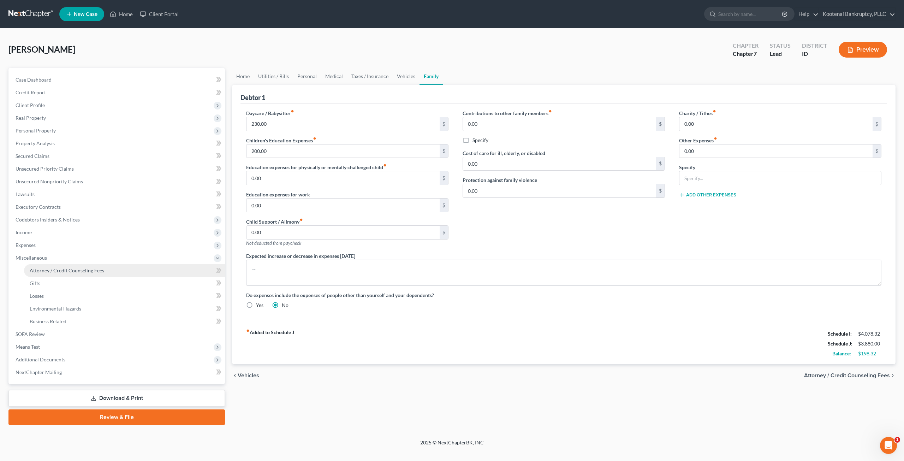
click at [95, 276] on link "Attorney / Credit Counseling Fees" at bounding box center [124, 270] width 201 height 13
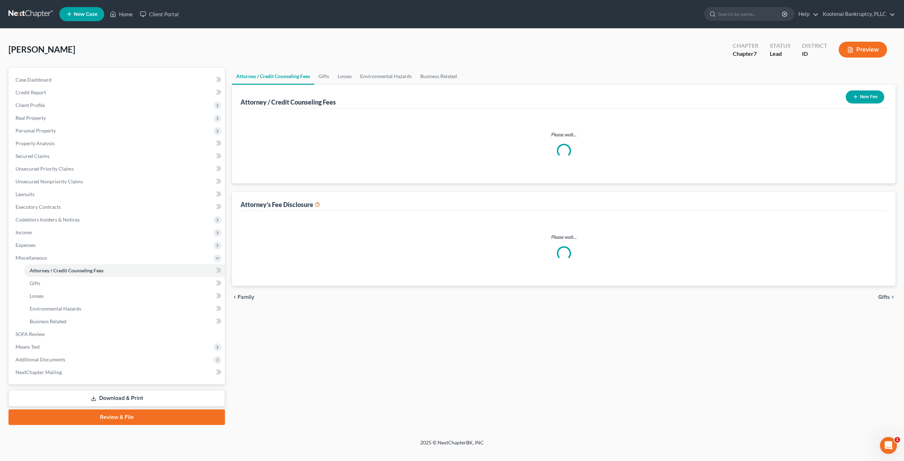
select select "3"
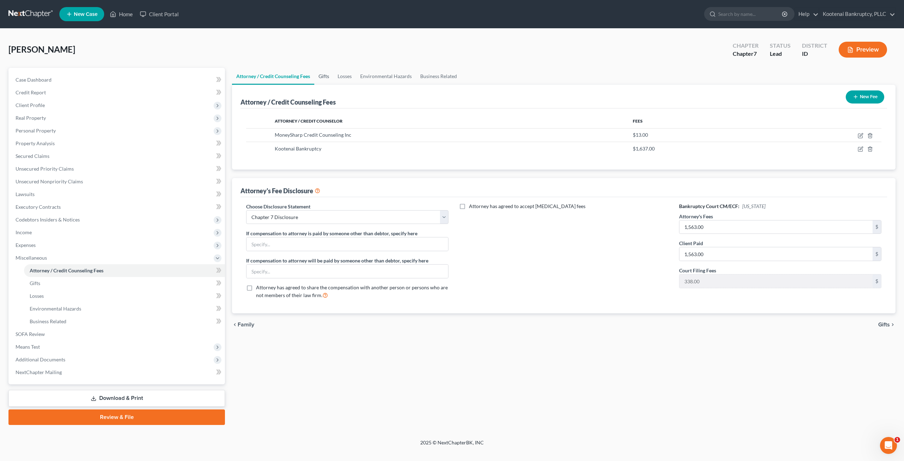
click at [319, 83] on link "Gifts" at bounding box center [323, 76] width 19 height 17
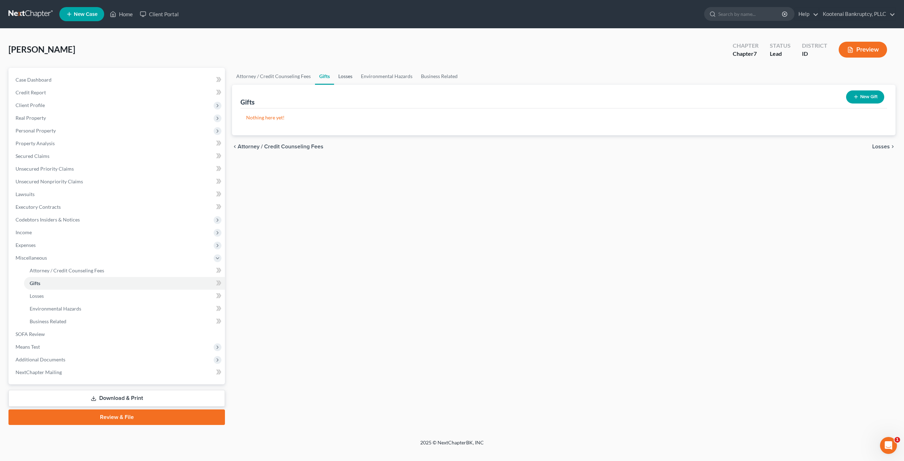
click at [344, 76] on link "Losses" at bounding box center [345, 76] width 23 height 17
click at [385, 77] on link "Environmental Hazards" at bounding box center [387, 76] width 60 height 17
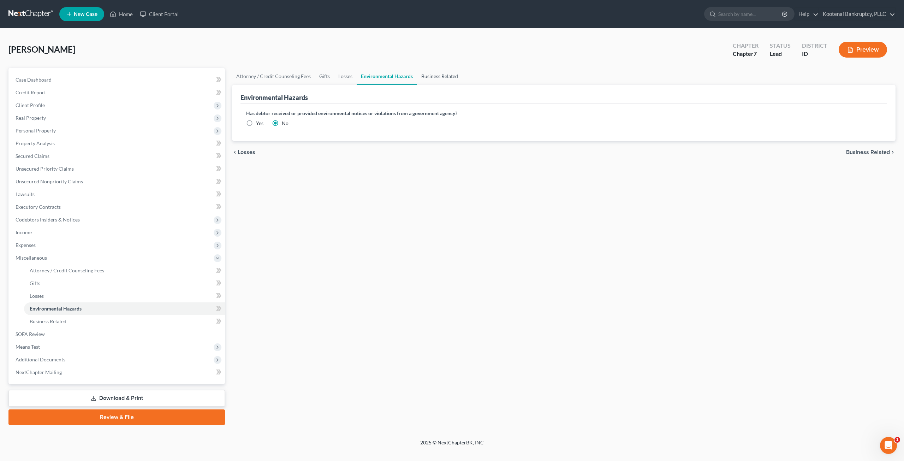
click at [441, 78] on link "Business Related" at bounding box center [439, 76] width 45 height 17
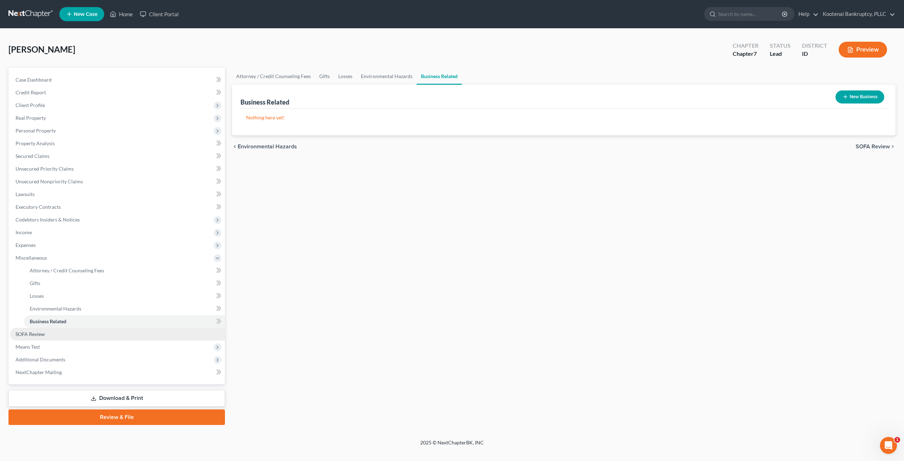
click at [71, 334] on link "SOFA Review" at bounding box center [117, 334] width 215 height 13
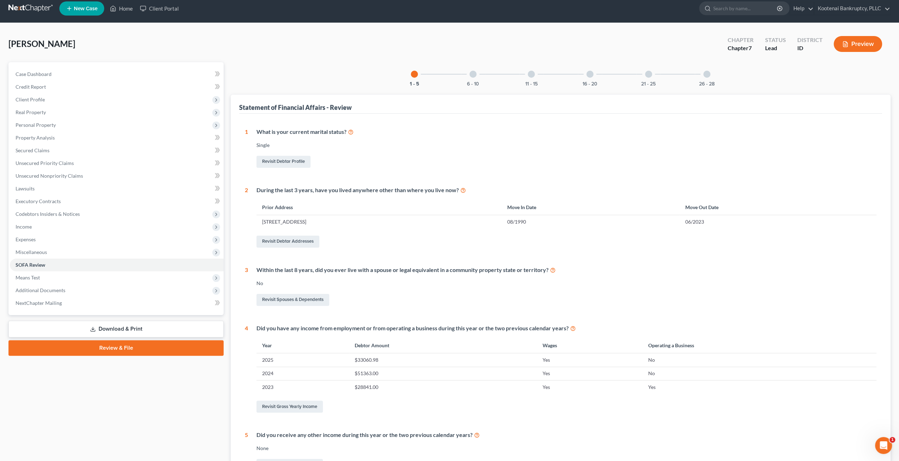
scroll to position [91, 0]
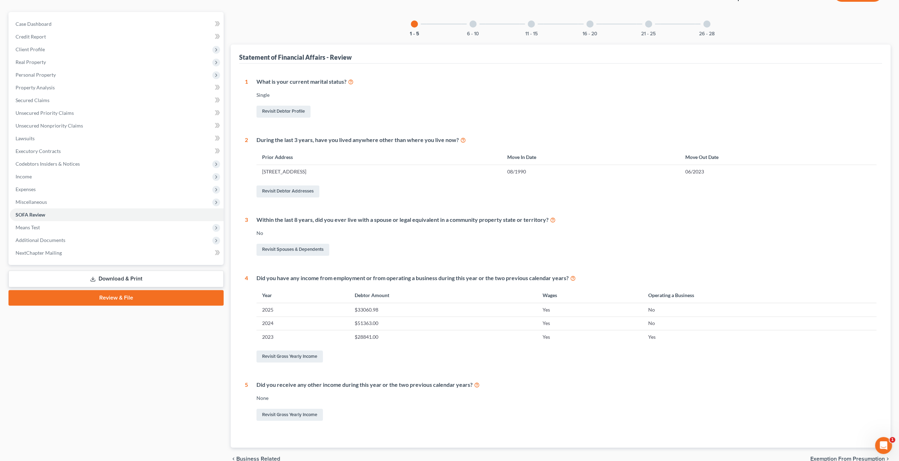
click at [476, 22] on div "6 - 10" at bounding box center [473, 24] width 24 height 24
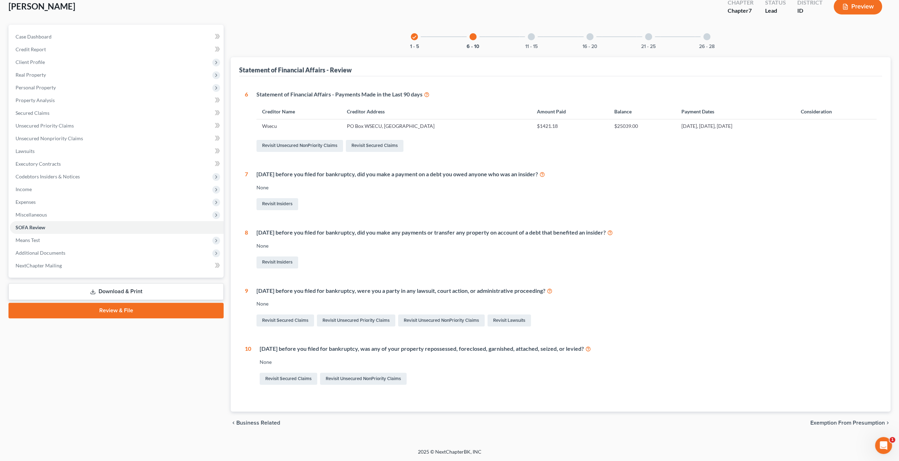
scroll to position [42, 0]
click at [532, 42] on div "11 - 15" at bounding box center [531, 37] width 24 height 24
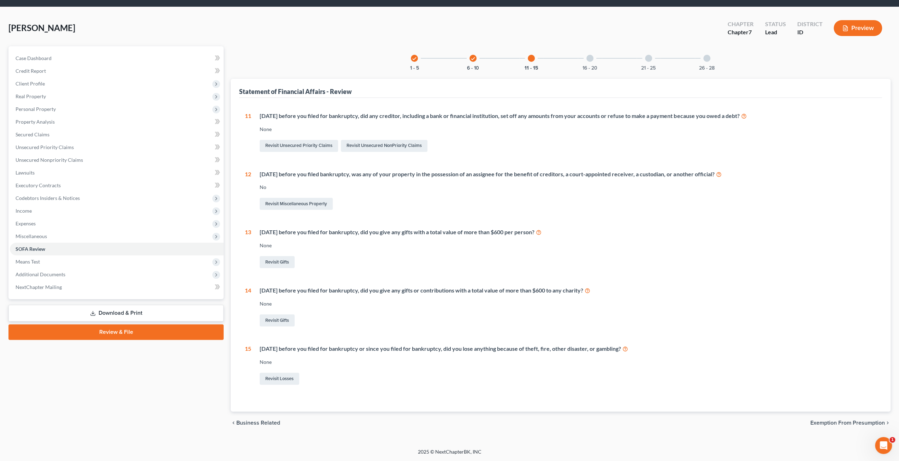
scroll to position [21, 0]
click at [472, 64] on div "check 6 - 10" at bounding box center [473, 59] width 24 height 24
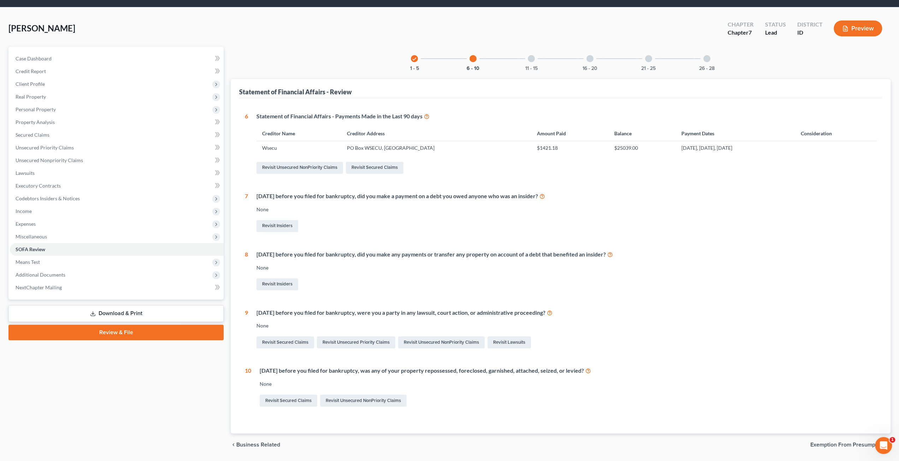
scroll to position [42, 0]
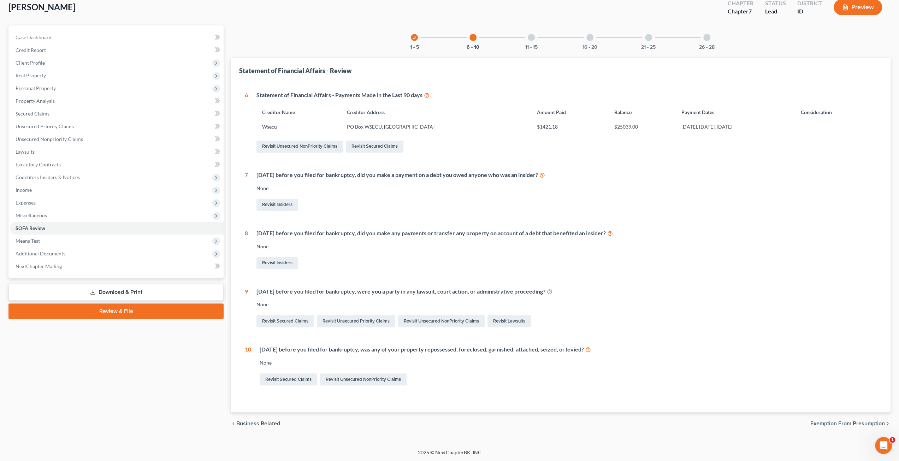
click at [590, 34] on div at bounding box center [589, 37] width 7 height 7
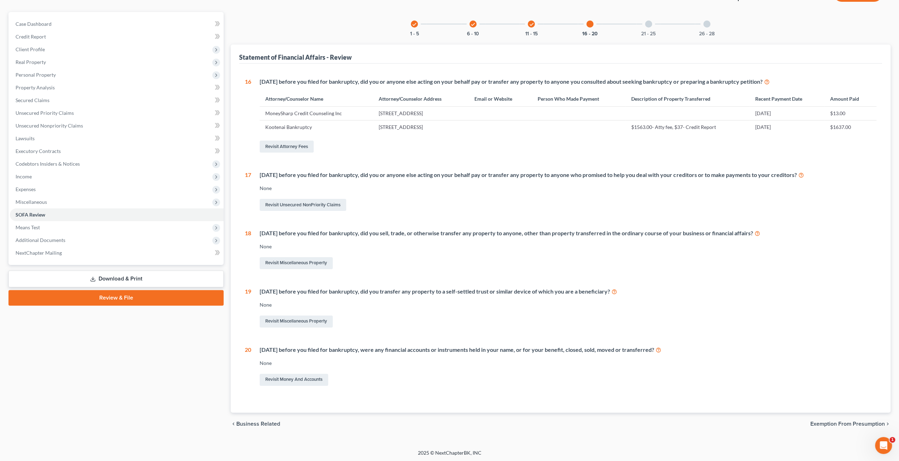
click at [648, 26] on div at bounding box center [648, 23] width 7 height 7
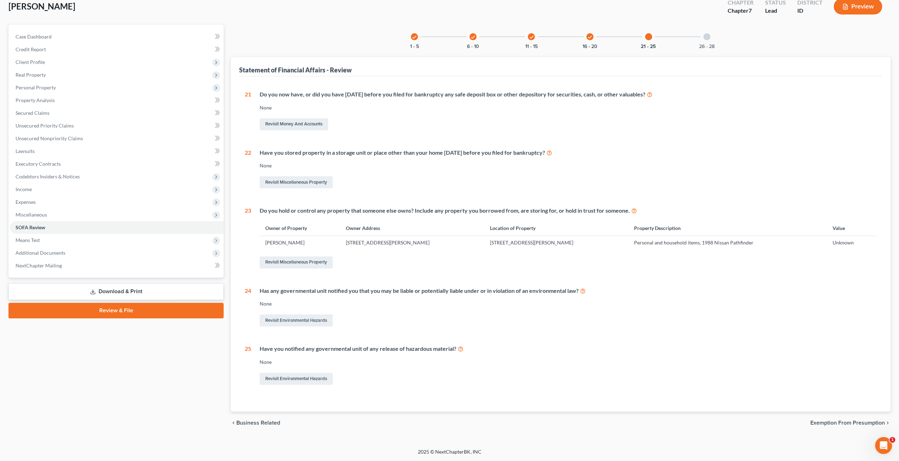
scroll to position [42, 0]
click at [718, 41] on div "26 - 28" at bounding box center [707, 37] width 24 height 24
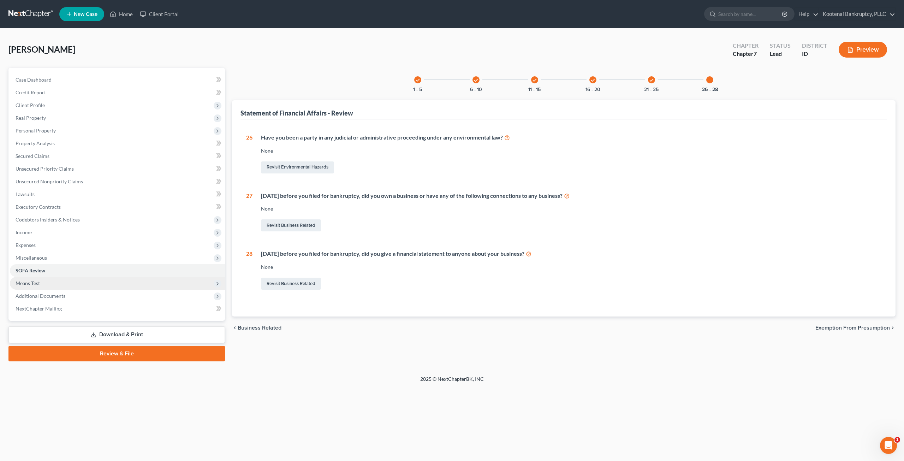
click at [69, 284] on span "Means Test" at bounding box center [117, 283] width 215 height 13
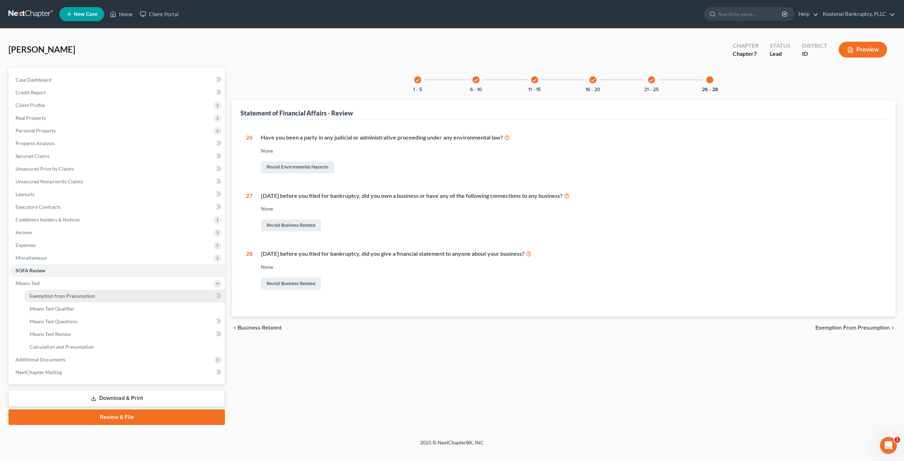
click at [75, 291] on link "Exemption from Presumption" at bounding box center [124, 296] width 201 height 13
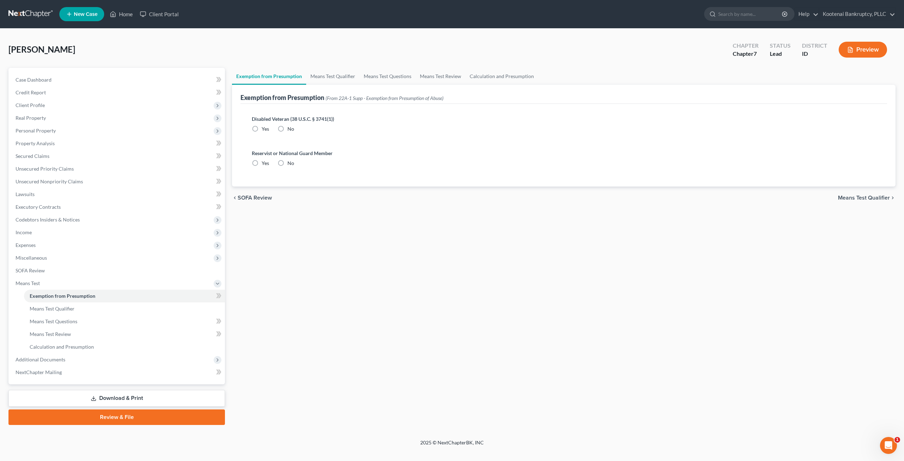
radio input "true"
click at [329, 71] on link "Means Test Qualifier" at bounding box center [332, 76] width 53 height 17
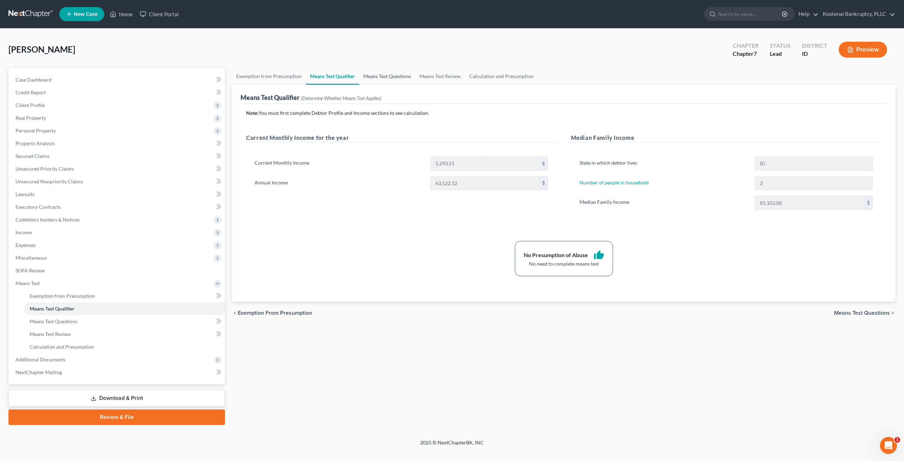
click at [398, 76] on link "Means Test Questions" at bounding box center [387, 76] width 56 height 17
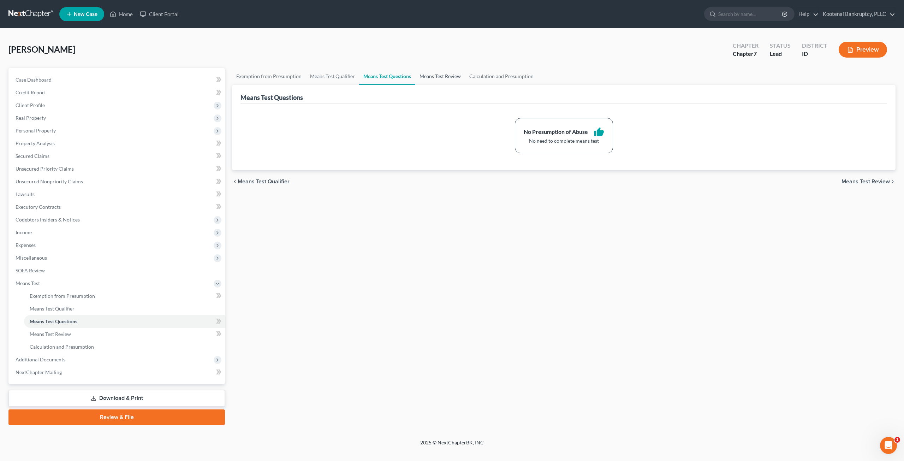
click at [431, 72] on link "Means Test Review" at bounding box center [440, 76] width 50 height 17
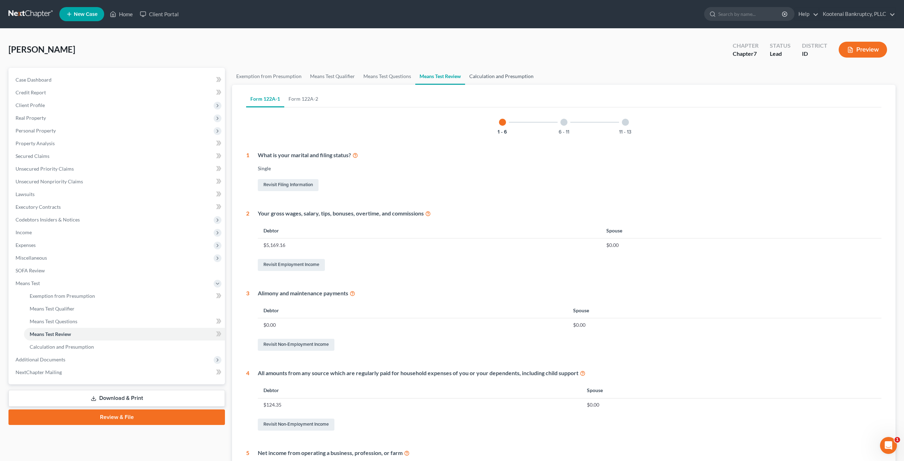
click at [498, 75] on link "Calculation and Presumption" at bounding box center [501, 76] width 73 height 17
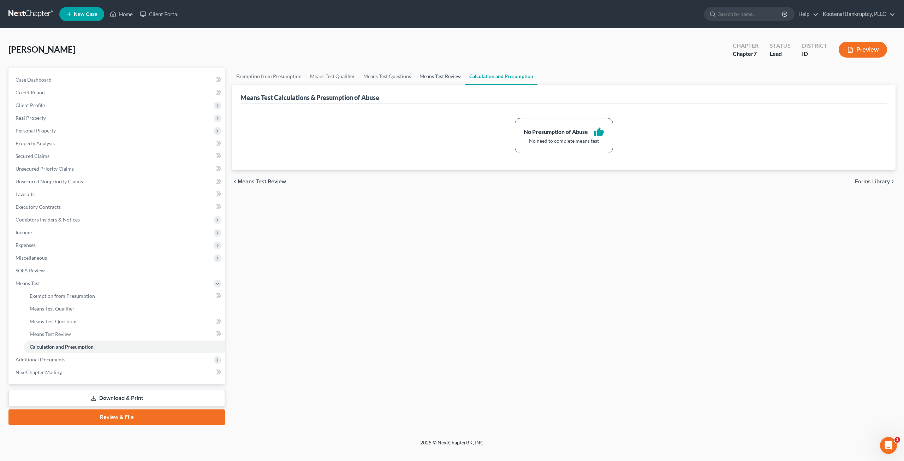
click at [416, 69] on link "Means Test Review" at bounding box center [440, 76] width 50 height 17
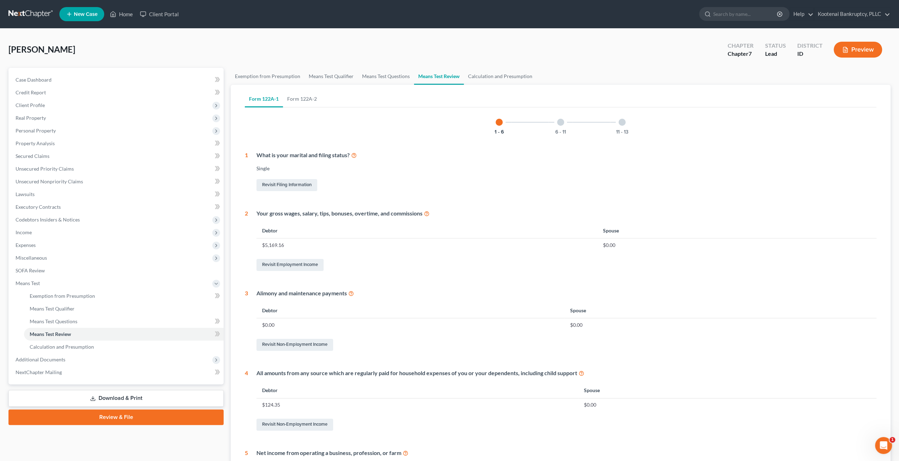
click at [369, 38] on div "[PERSON_NAME] Upgraded Chapter Chapter 7 Status Lead District ID Preview" at bounding box center [449, 52] width 882 height 31
click at [65, 84] on link "Case Dashboard" at bounding box center [117, 79] width 214 height 13
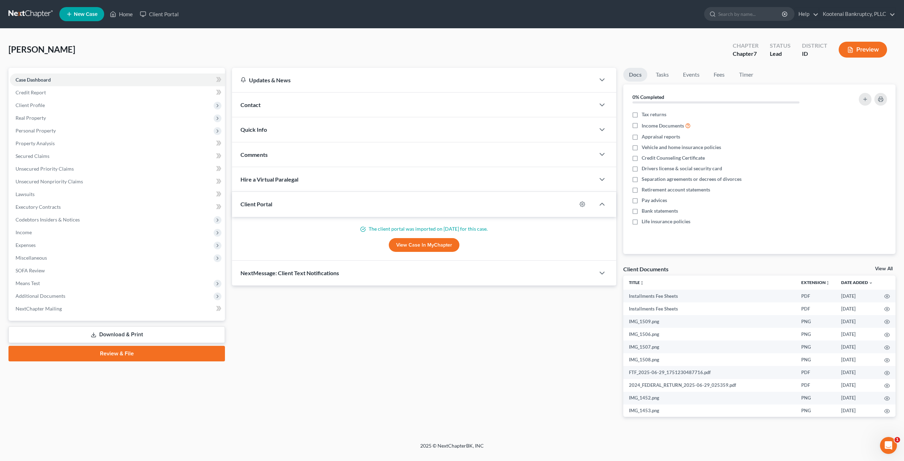
click at [308, 41] on div "[PERSON_NAME] Upgraded Chapter Chapter 7 Status Lead District ID Preview" at bounding box center [451, 52] width 887 height 31
